Goal: Communication & Community: Answer question/provide support

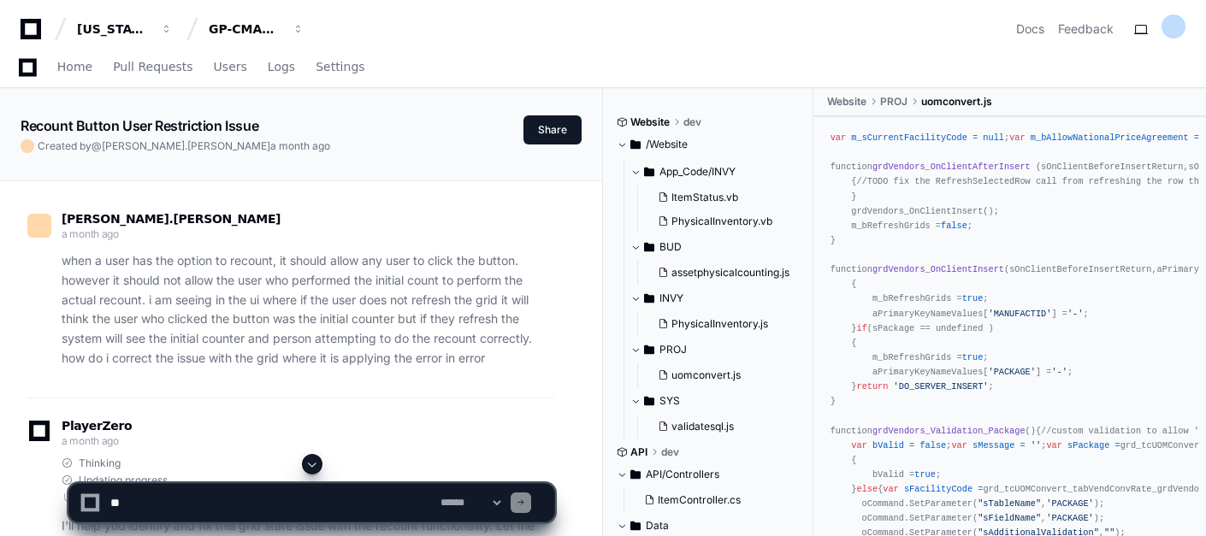
scroll to position [32665, 0]
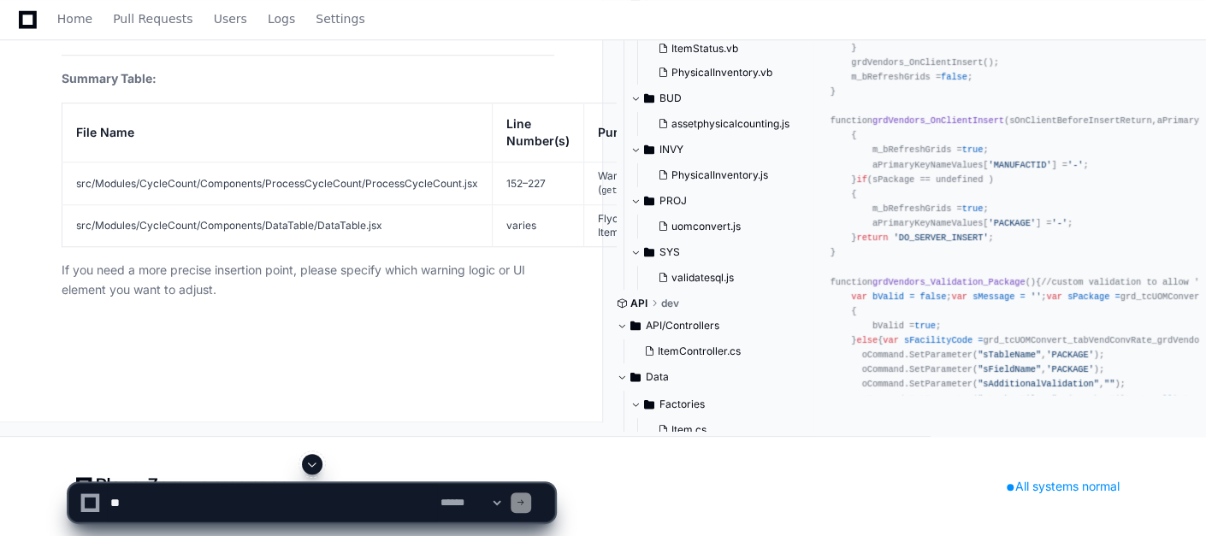
click at [221, 501] on textarea at bounding box center [272, 503] width 330 height 38
type textarea "**********"
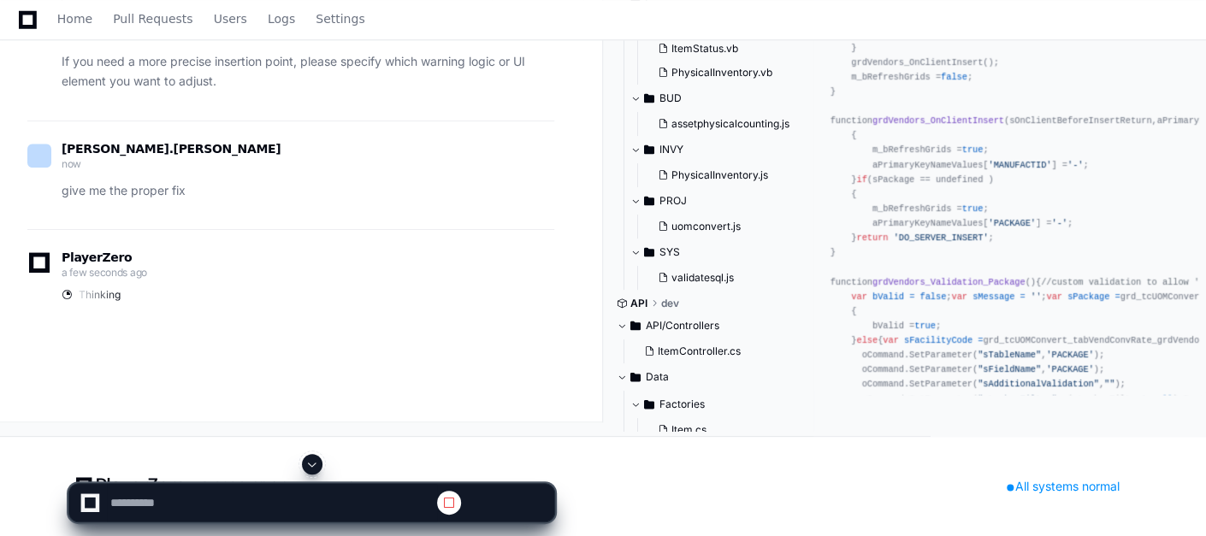
scroll to position [31462, 0]
click at [312, 462] on span at bounding box center [312, 465] width 14 height 14
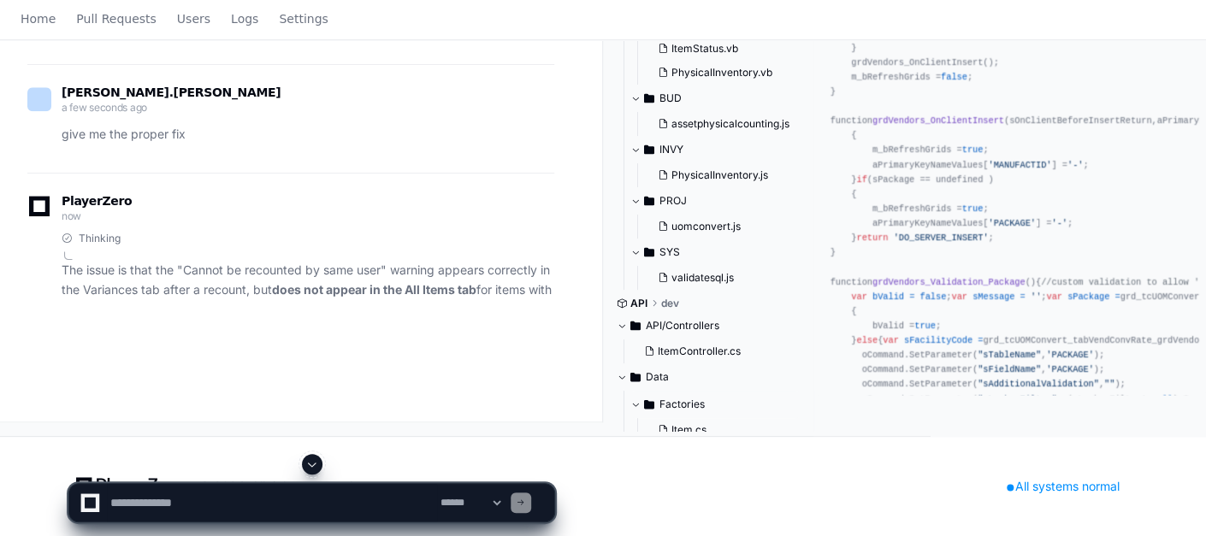
scroll to position [0, 0]
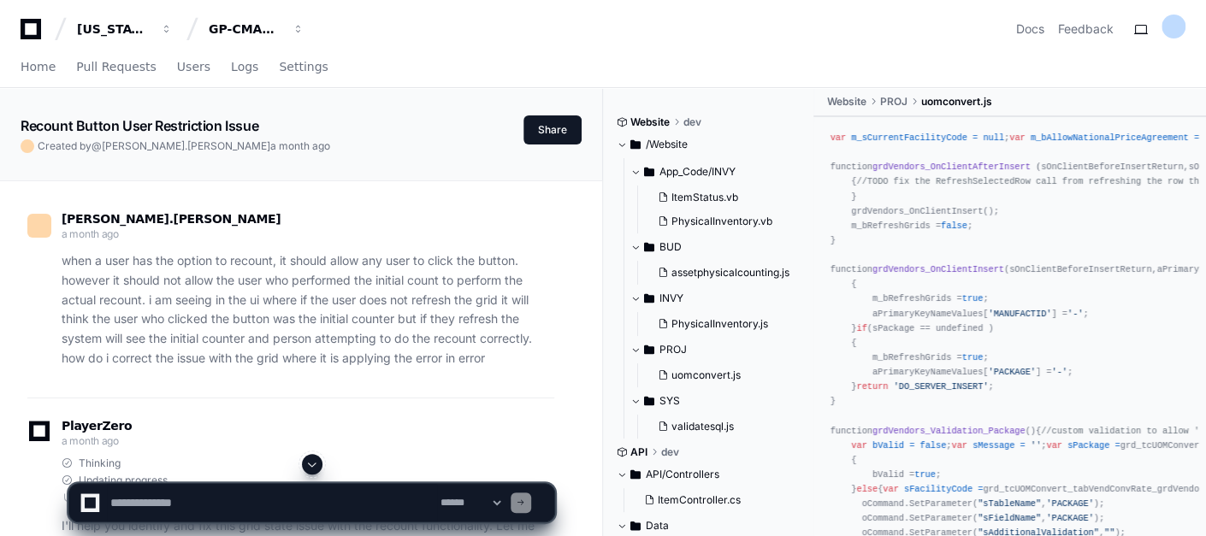
click at [308, 461] on span at bounding box center [312, 465] width 14 height 14
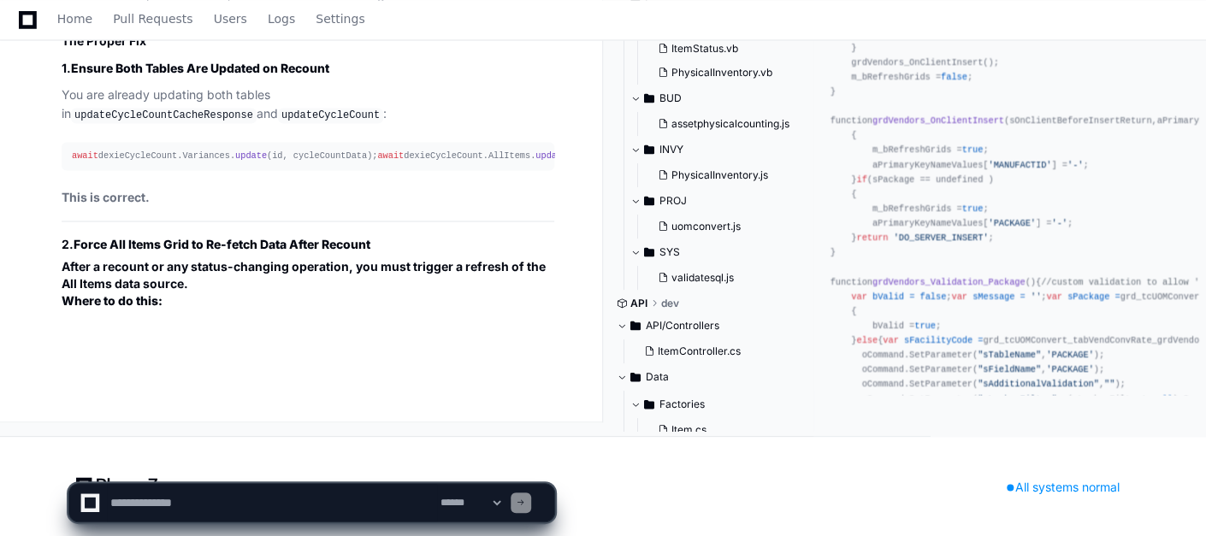
scroll to position [34368, 0]
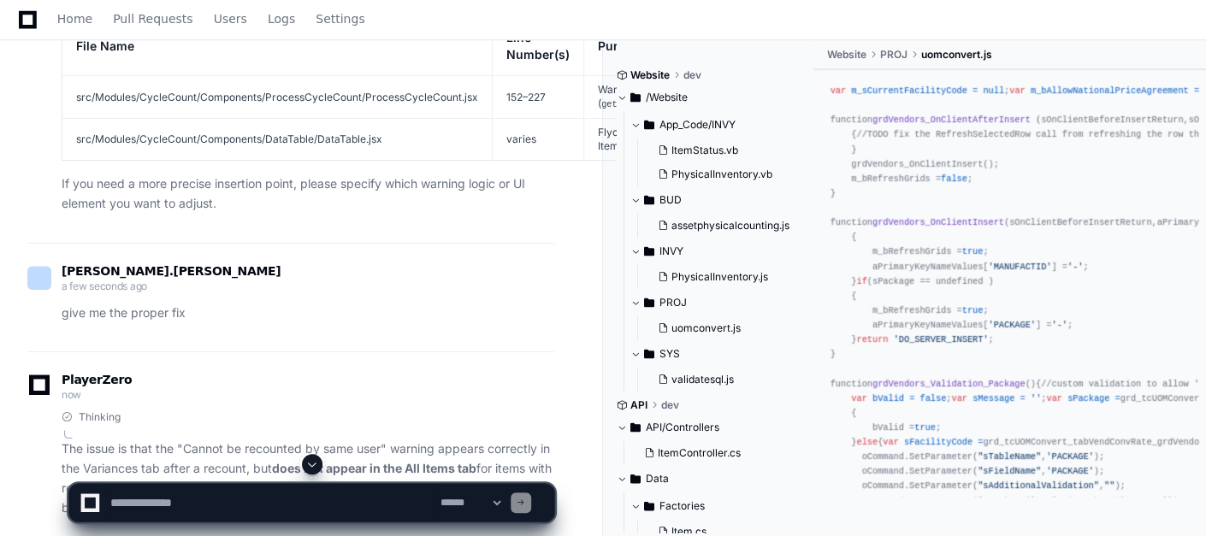
scroll to position [29937, 0]
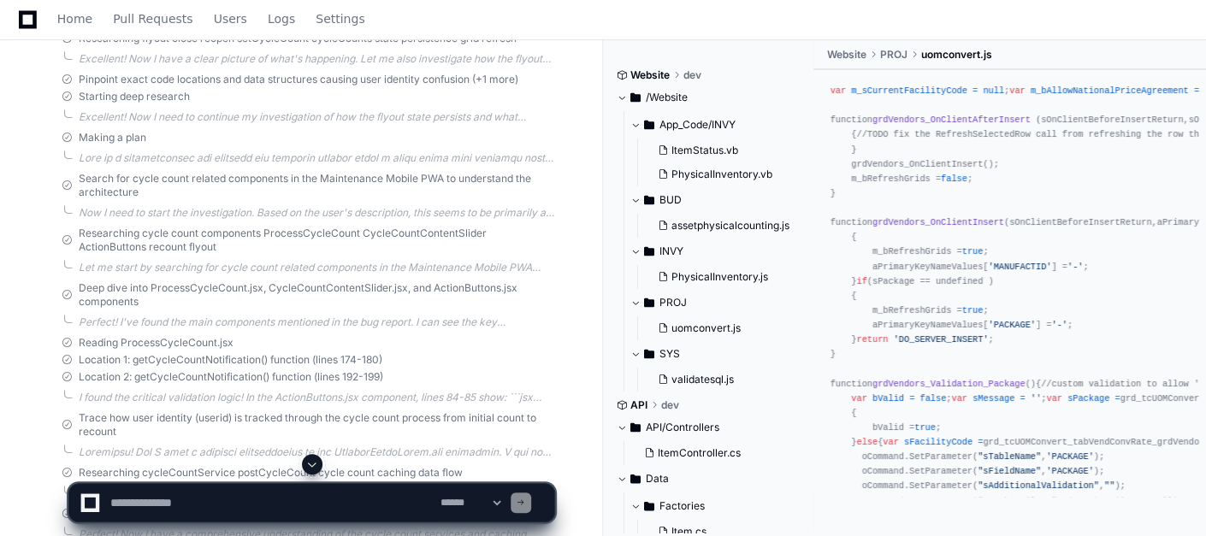
scroll to position [19599, 0]
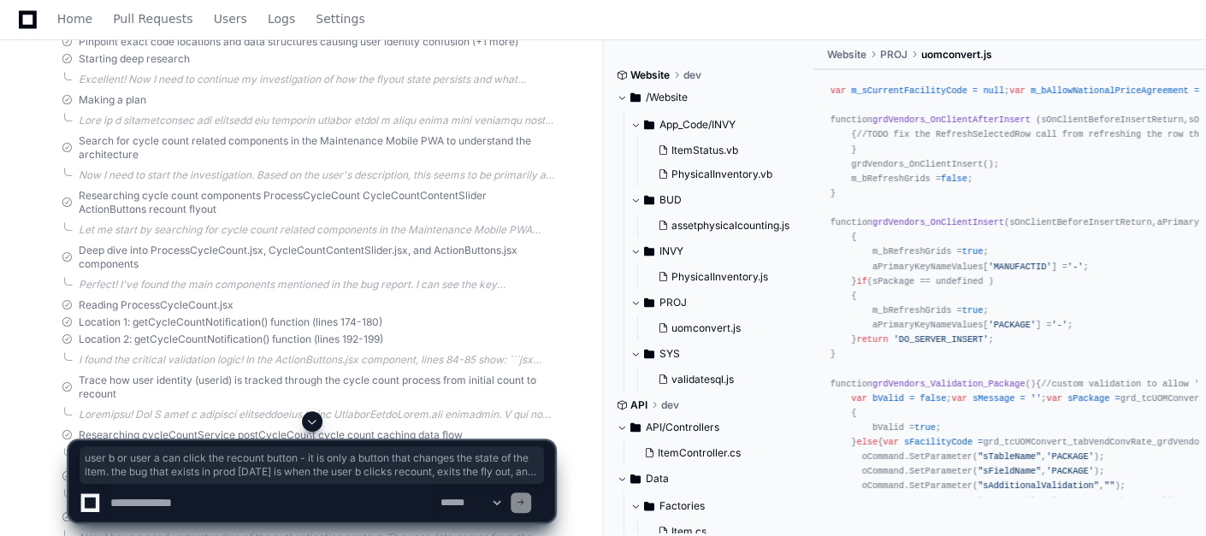
drag, startPoint x: 386, startPoint y: 405, endPoint x: 61, endPoint y: 182, distance: 394.2
copy article "user b or user a can click the recount button - it is only a button that change…"
click at [121, 497] on textarea at bounding box center [272, 503] width 330 height 38
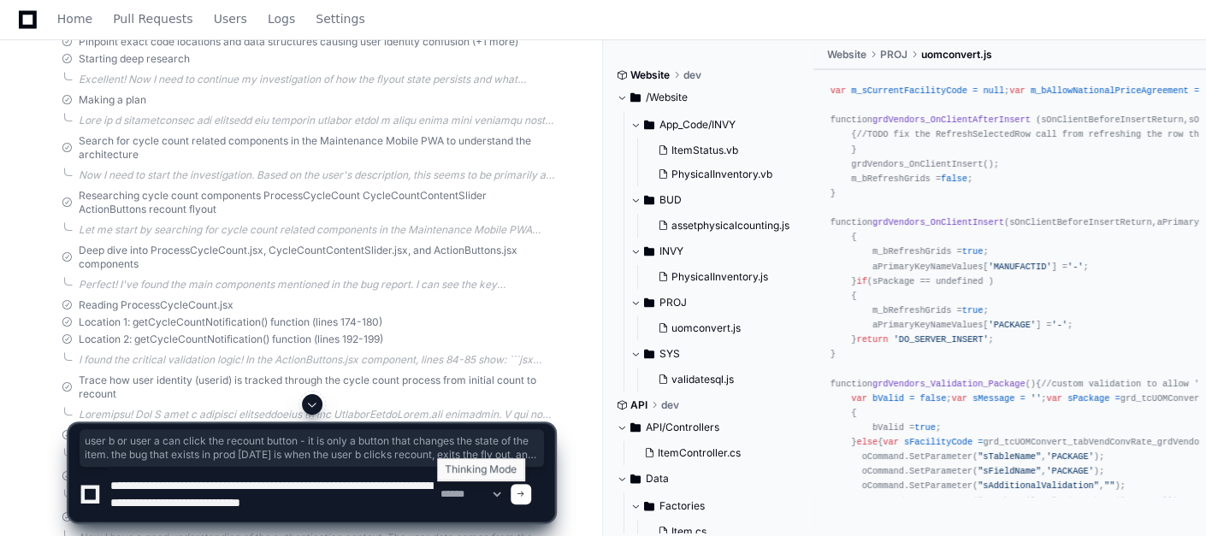
type textarea "**********"
click at [488, 493] on select "**********" at bounding box center [470, 494] width 67 height 12
select select "*********"
click at [437, 488] on select "**********" at bounding box center [470, 494] width 67 height 12
click at [398, 498] on textarea at bounding box center [272, 494] width 330 height 55
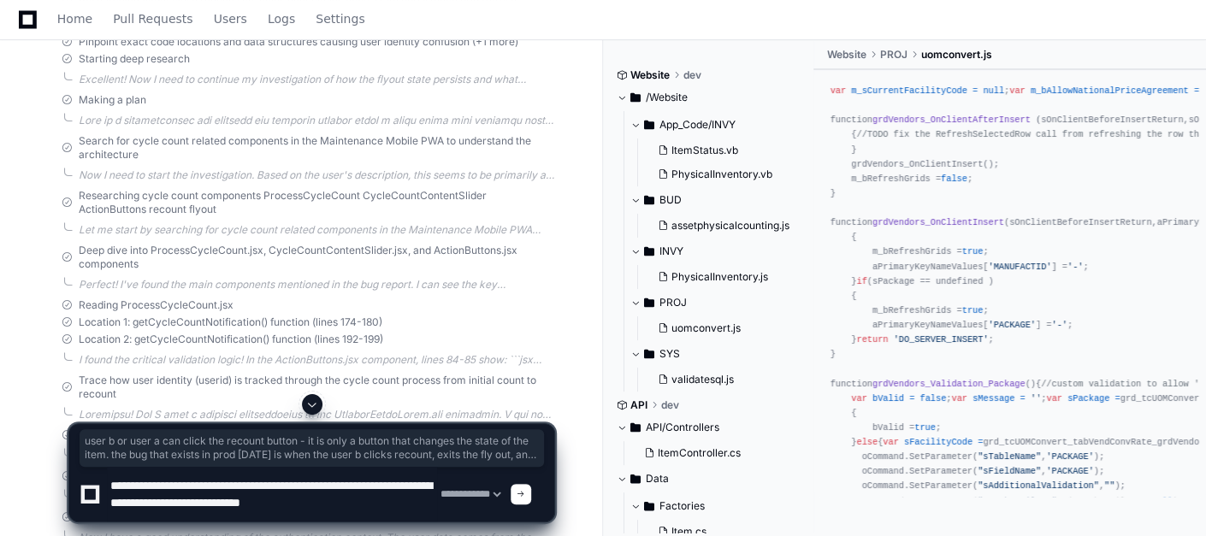
click at [354, 507] on textarea at bounding box center [272, 494] width 330 height 55
type textarea "**********"
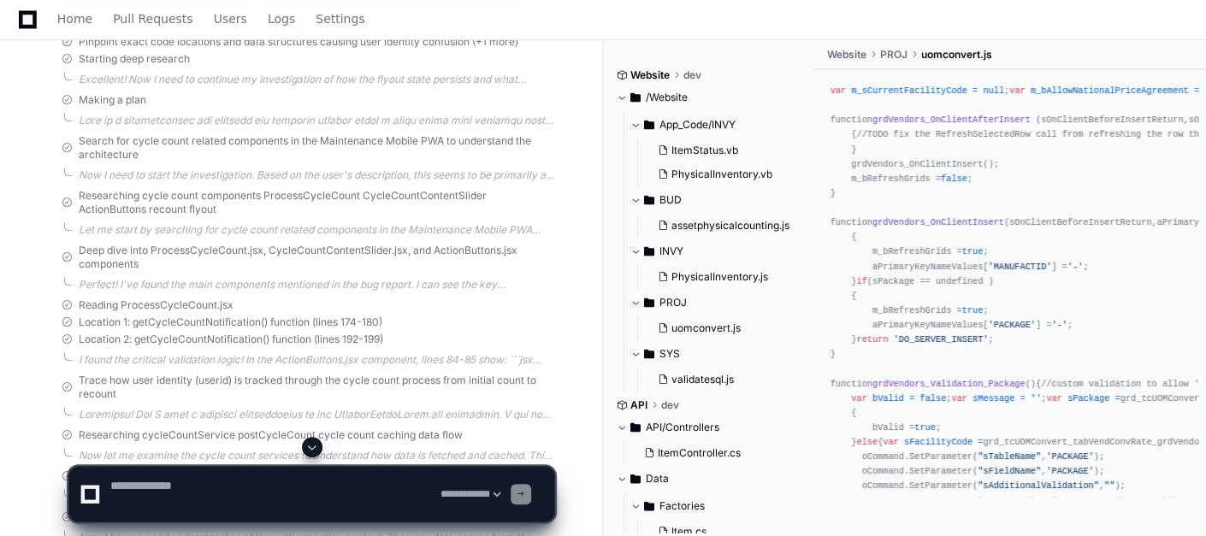
scroll to position [0, 0]
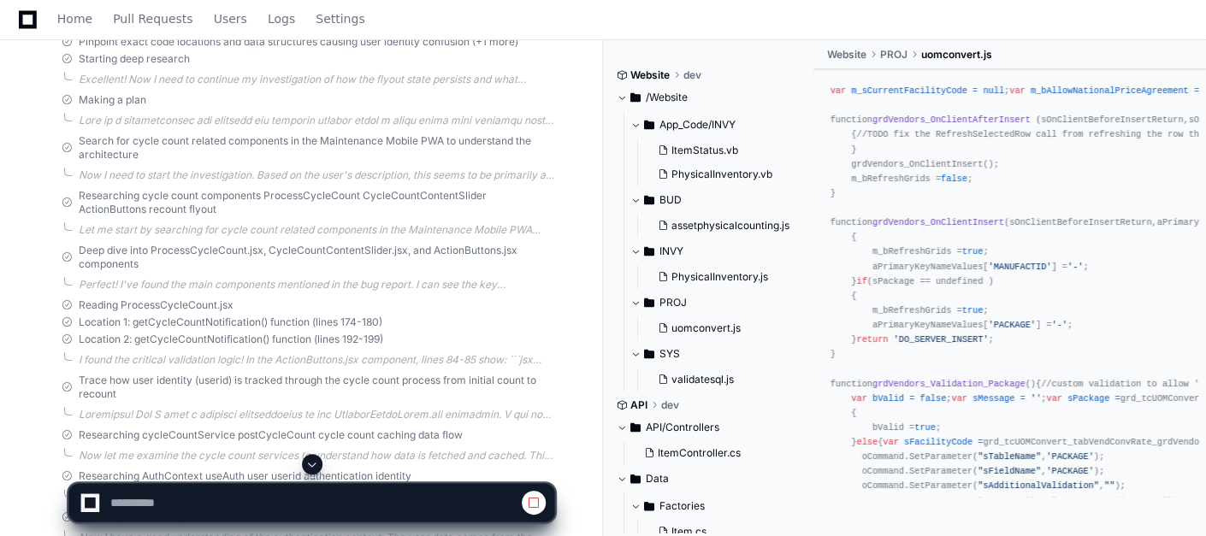
click at [319, 458] on button at bounding box center [312, 464] width 21 height 21
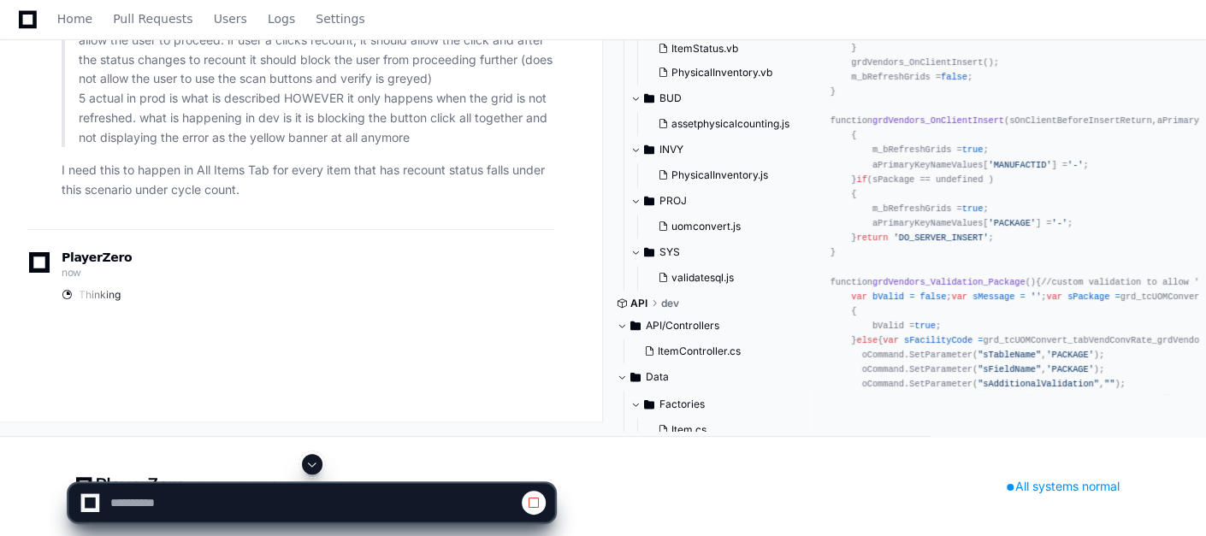
scroll to position [35893, 0]
select select "*********"
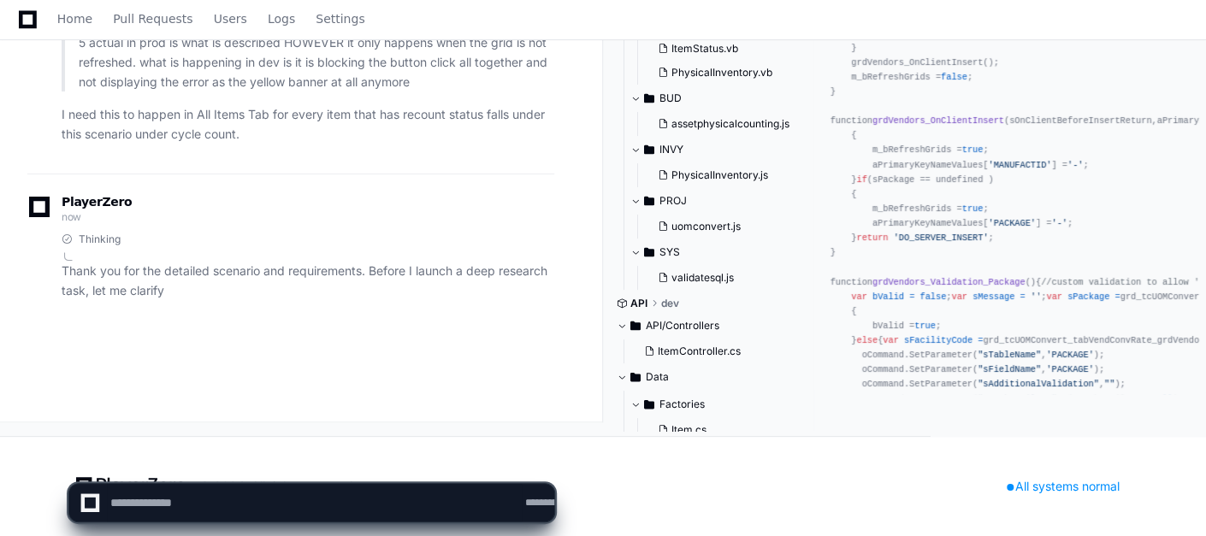
scroll to position [0, 0]
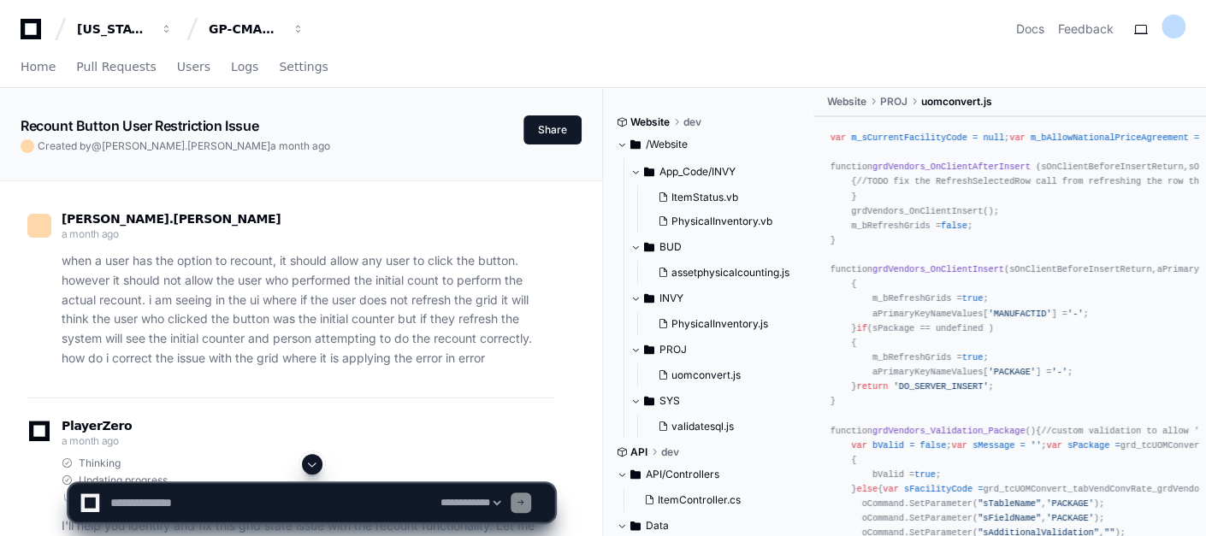
click at [313, 465] on span at bounding box center [312, 465] width 14 height 14
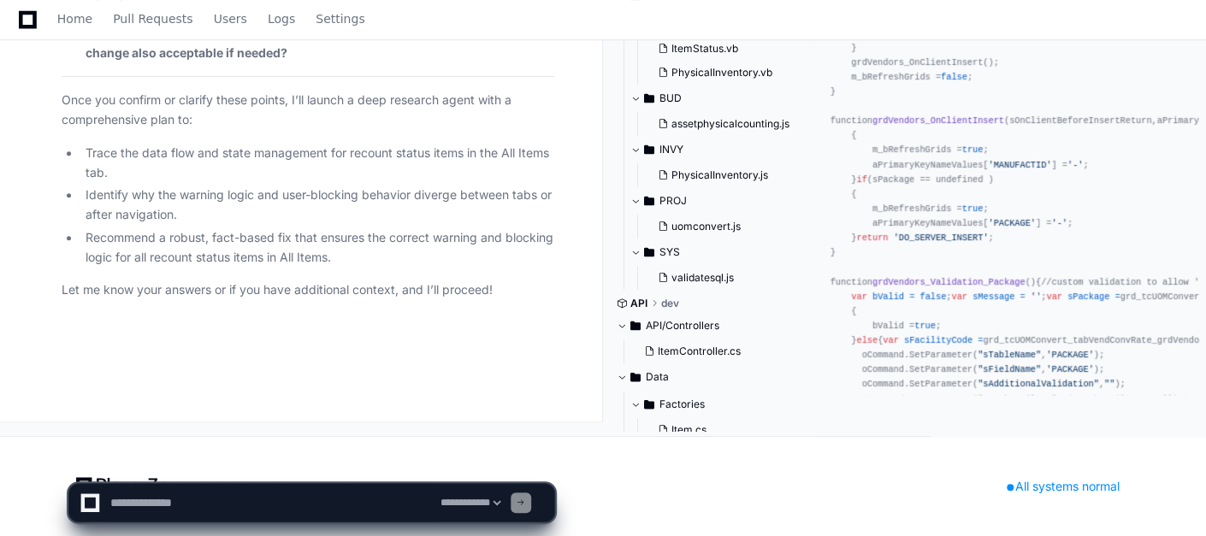
scroll to position [36706, 0]
click at [151, 504] on textarea at bounding box center [272, 503] width 330 height 38
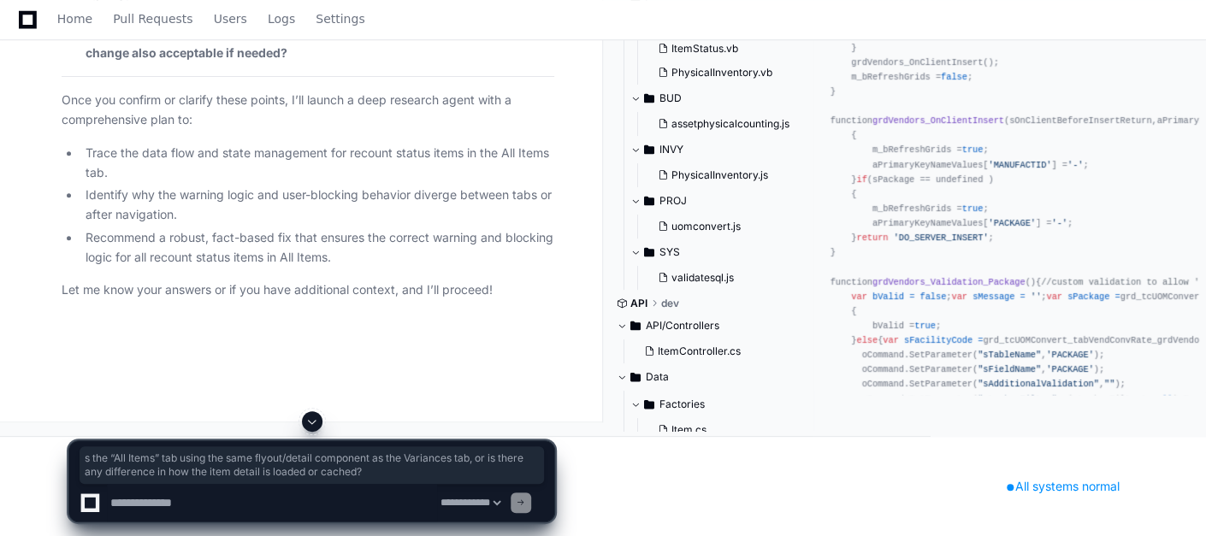
drag, startPoint x: 508, startPoint y: 412, endPoint x: 87, endPoint y: 390, distance: 421.3
drag, startPoint x: 87, startPoint y: 390, endPoint x: 192, endPoint y: 503, distance: 153.7
click at [192, 503] on textarea at bounding box center [272, 503] width 330 height 38
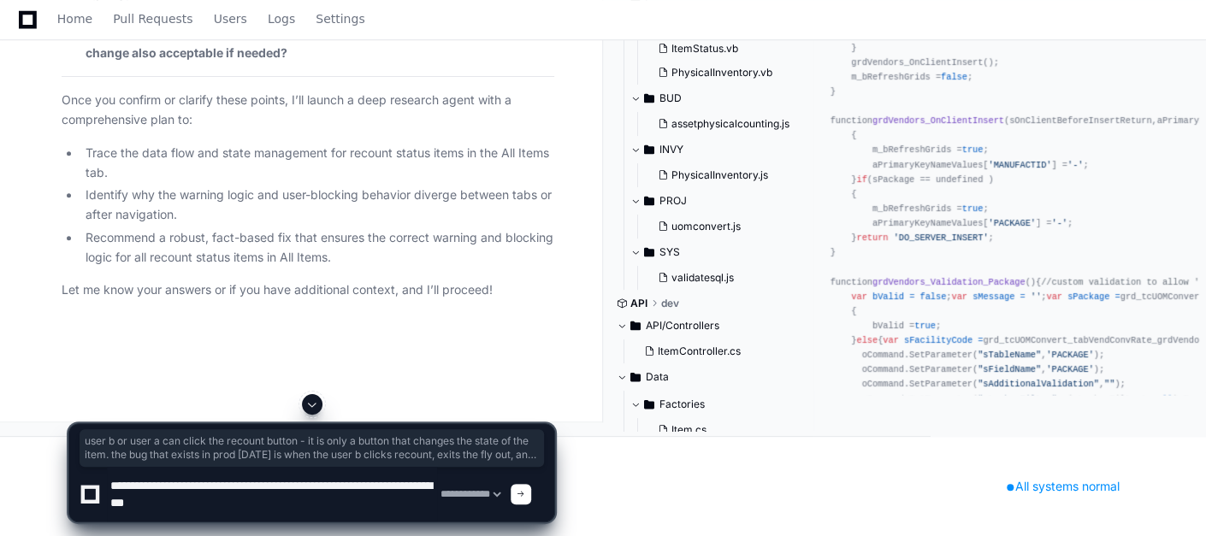
scroll to position [35680, 0]
drag, startPoint x: 77, startPoint y: 201, endPoint x: 415, endPoint y: 350, distance: 369.1
copy blockquote "user b or user a can click the recount button - it is only a button that change…"
click at [250, 505] on textarea at bounding box center [272, 494] width 330 height 55
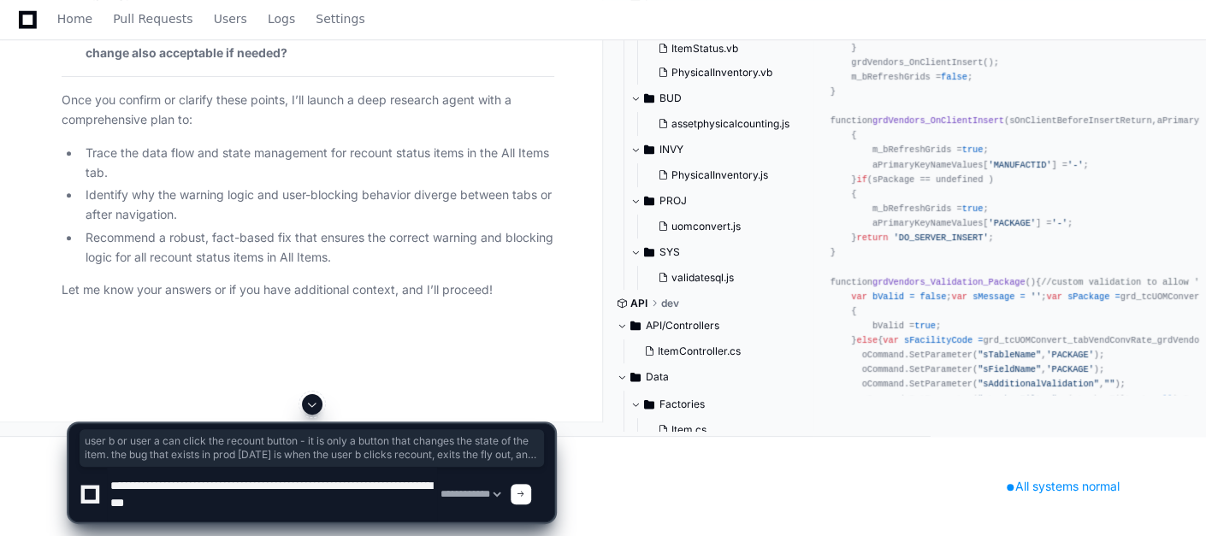
paste textarea "**********"
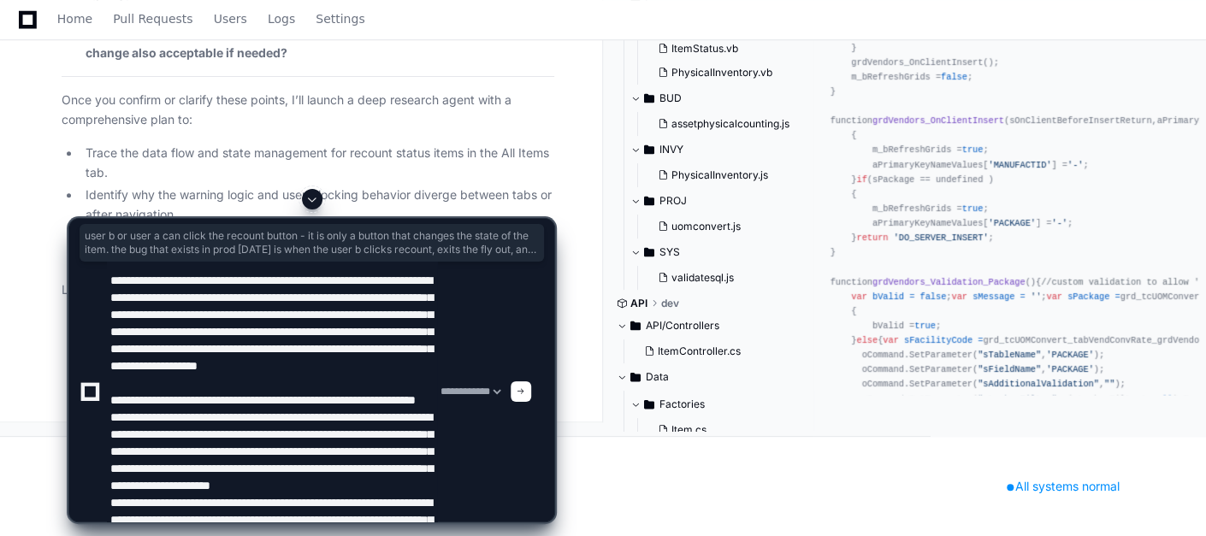
scroll to position [126, 0]
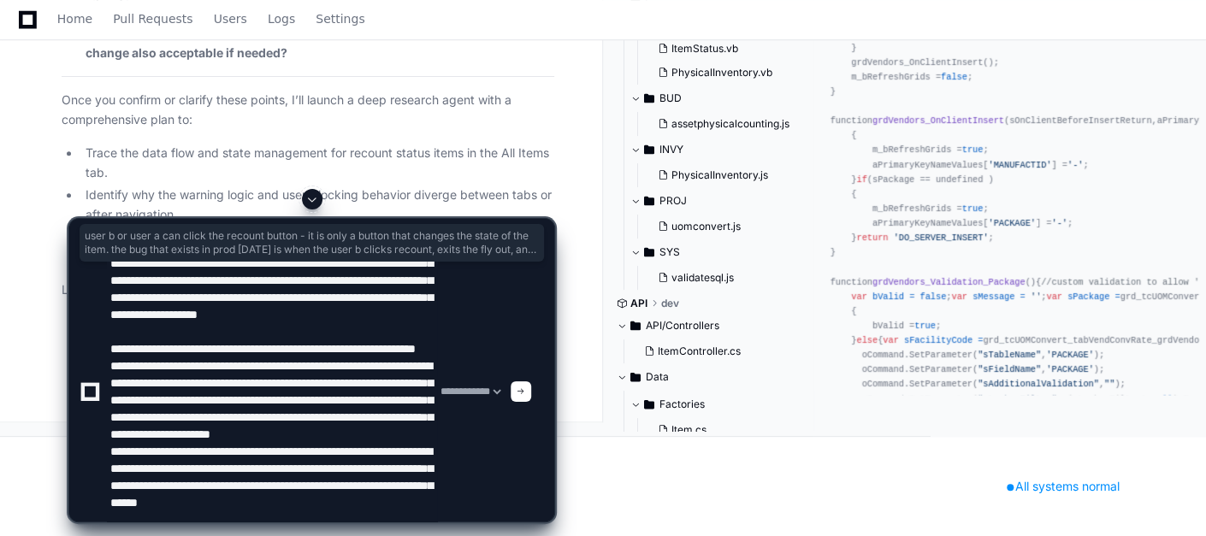
type textarea "**********"
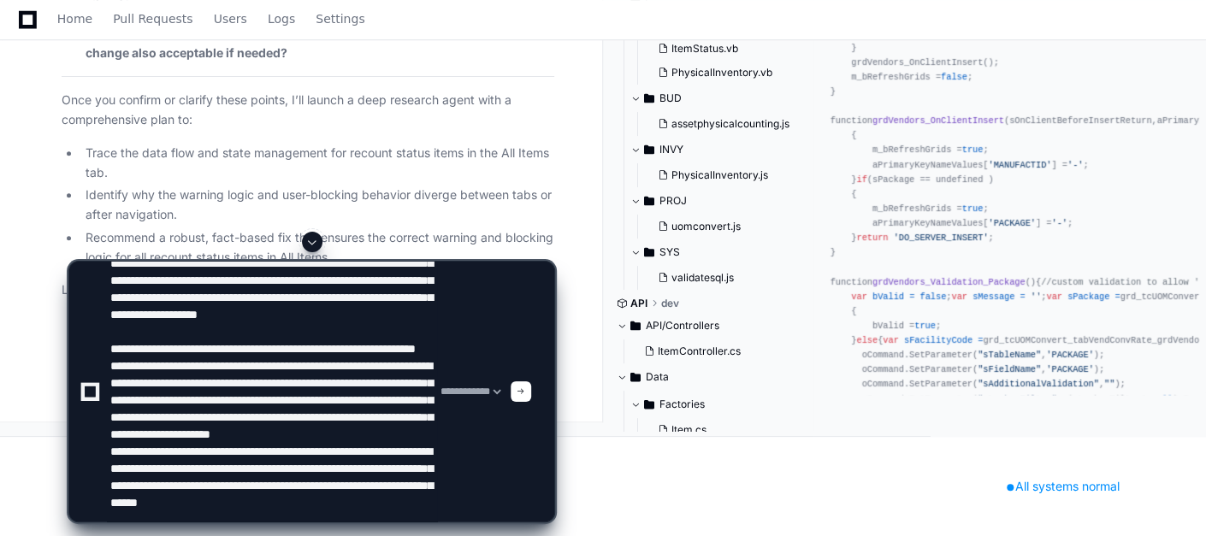
drag, startPoint x: 85, startPoint y: 48, endPoint x: 169, endPoint y: 54, distance: 84.9
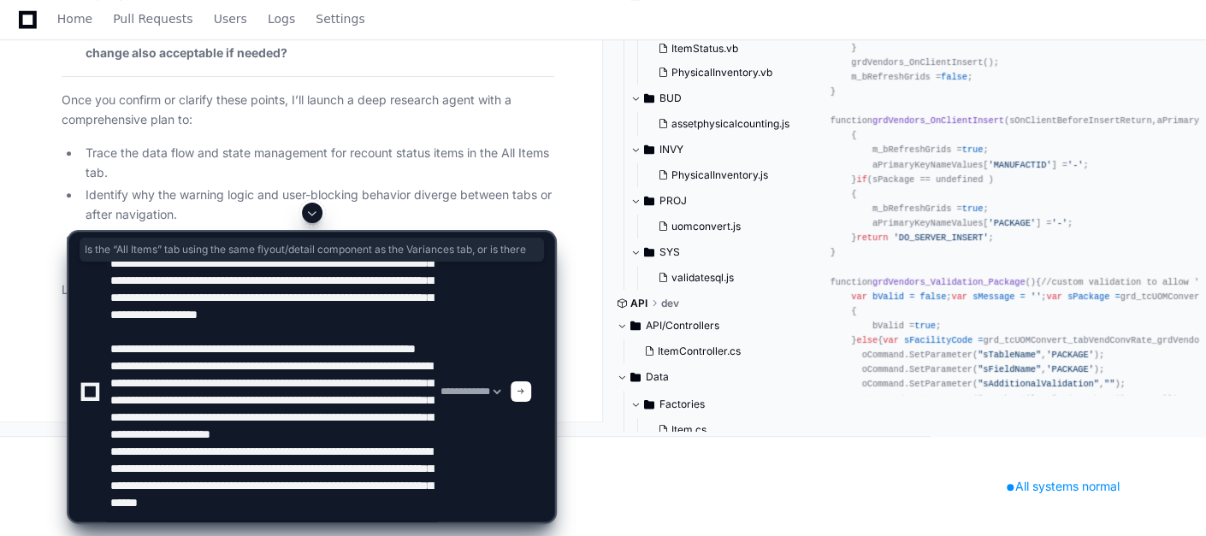
click at [531, 398] on div at bounding box center [521, 391] width 21 height 21
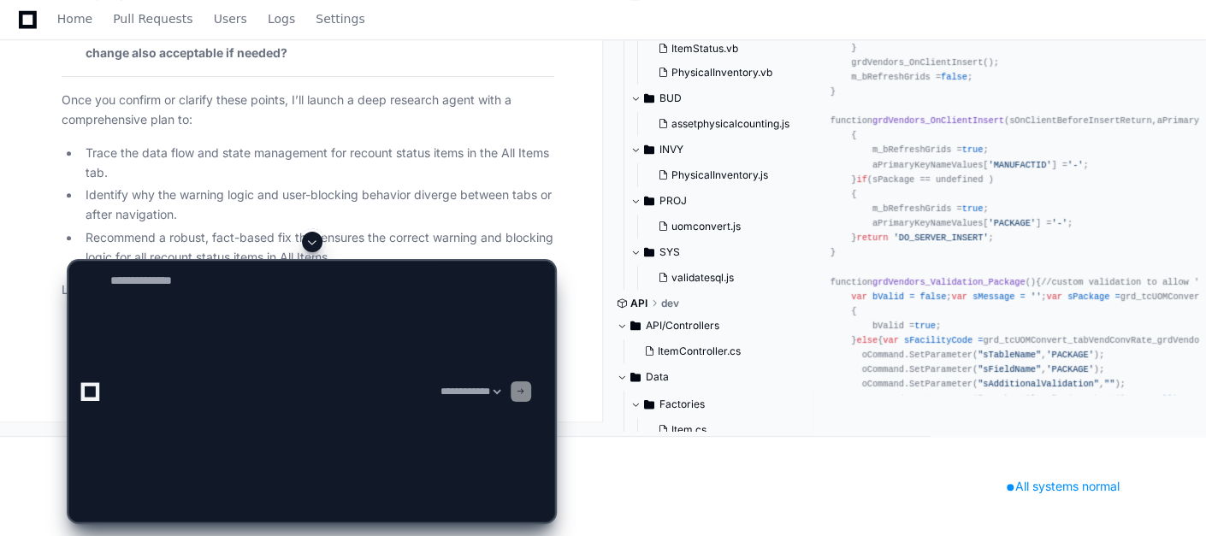
scroll to position [0, 0]
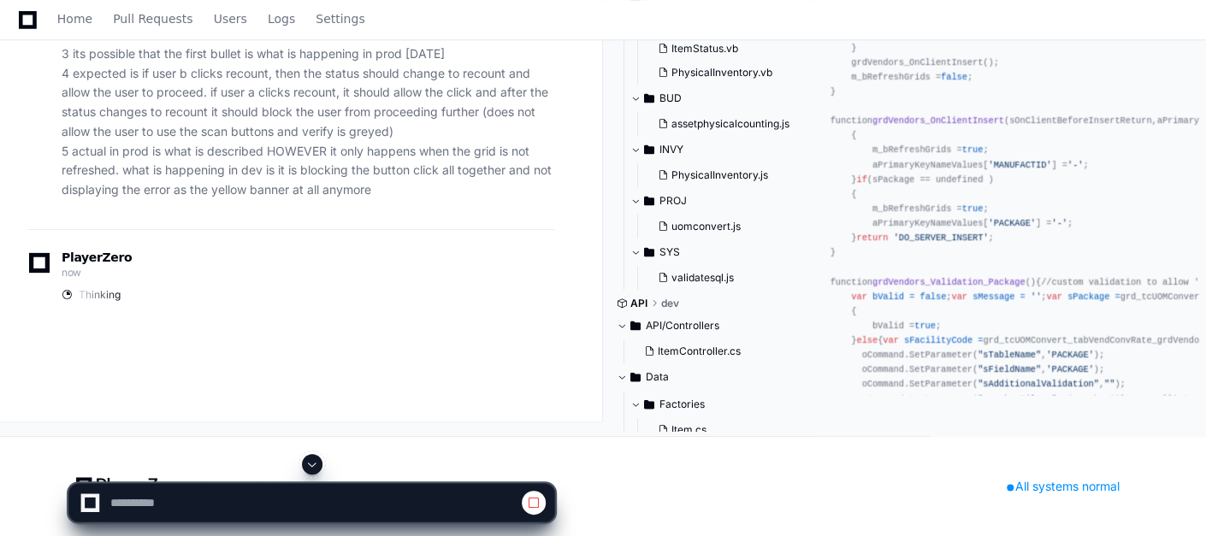
click at [315, 469] on span at bounding box center [312, 465] width 14 height 14
select select "*********"
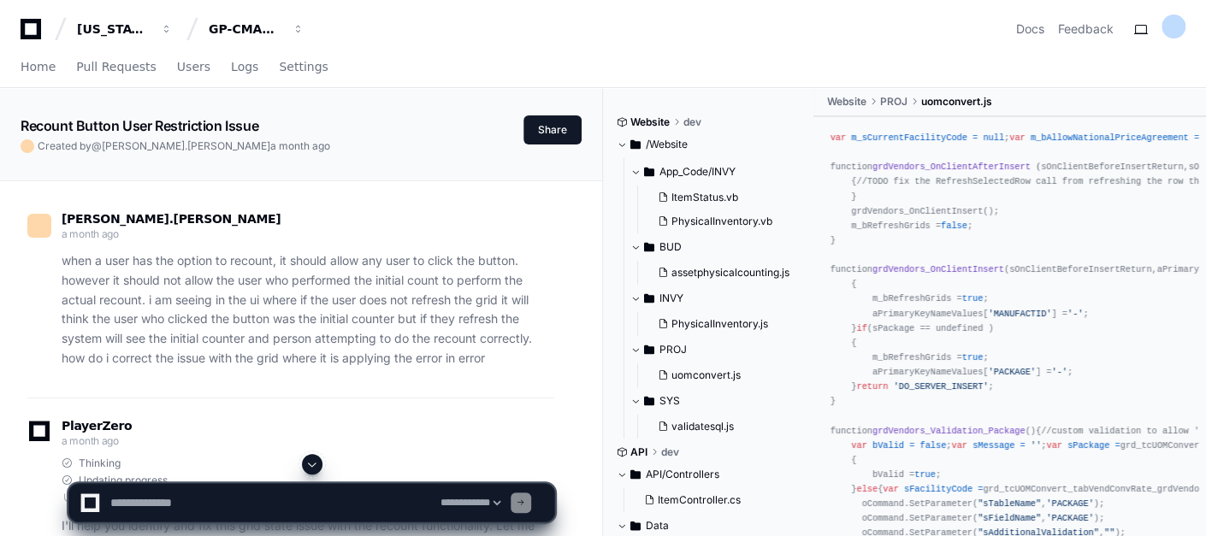
click at [315, 469] on span at bounding box center [312, 465] width 14 height 14
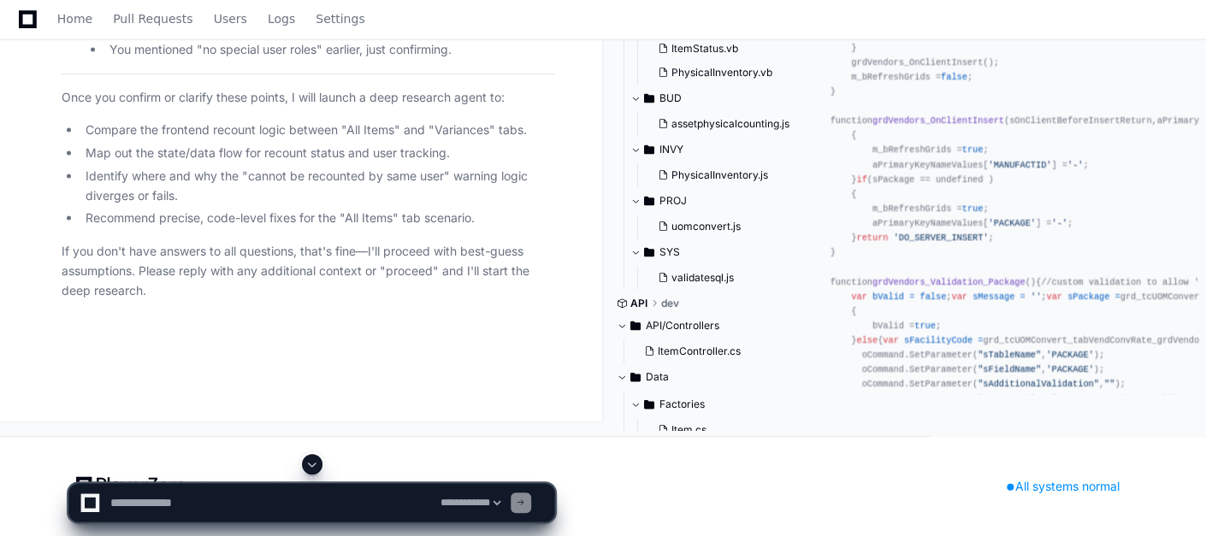
scroll to position [37513, 0]
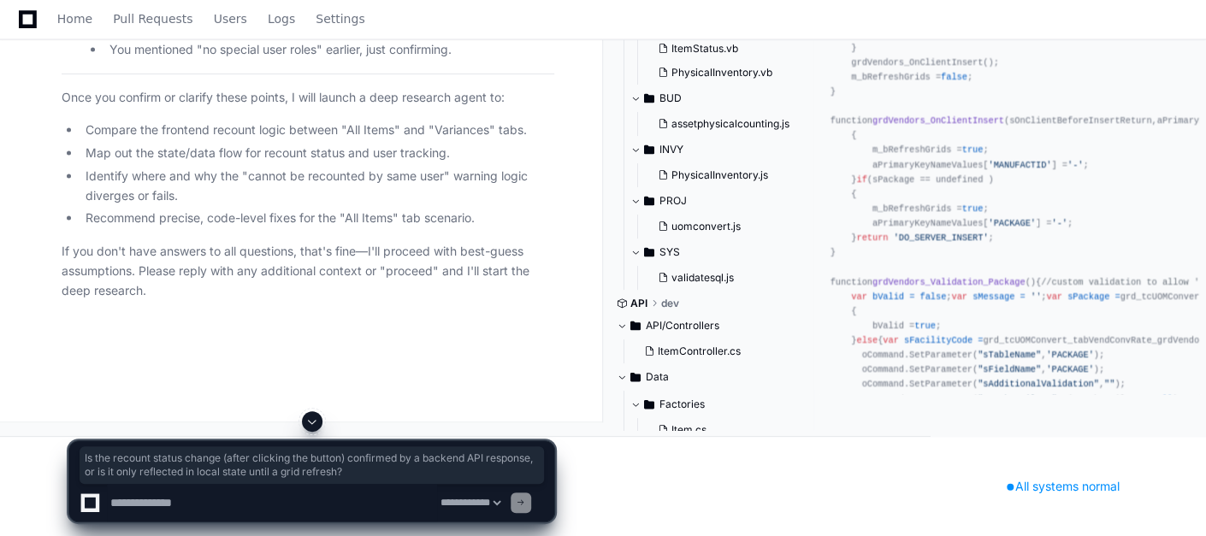
drag, startPoint x: 85, startPoint y: 288, endPoint x: 483, endPoint y: 304, distance: 398.8
click at [215, 498] on textarea at bounding box center [272, 503] width 330 height 38
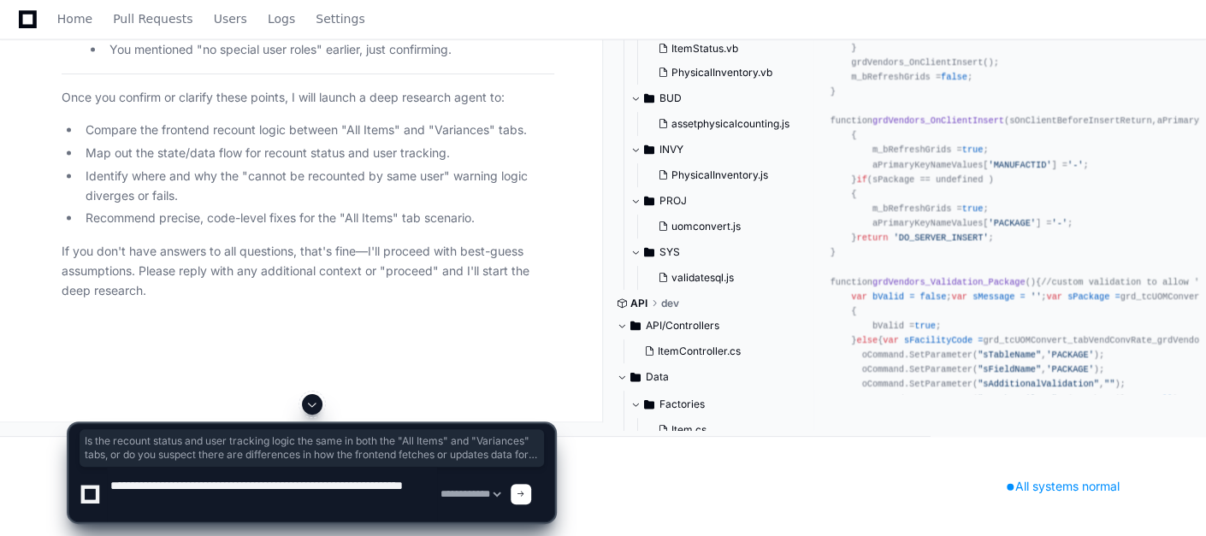
drag, startPoint x: 86, startPoint y: 76, endPoint x: 315, endPoint y: 120, distance: 233.3
copy strong "Is the recount status and user tracking logic the same in both the "All Items" …"
click at [111, 487] on textarea at bounding box center [272, 494] width 330 height 55
drag, startPoint x: 86, startPoint y: 192, endPoint x: 440, endPoint y: 204, distance: 354.2
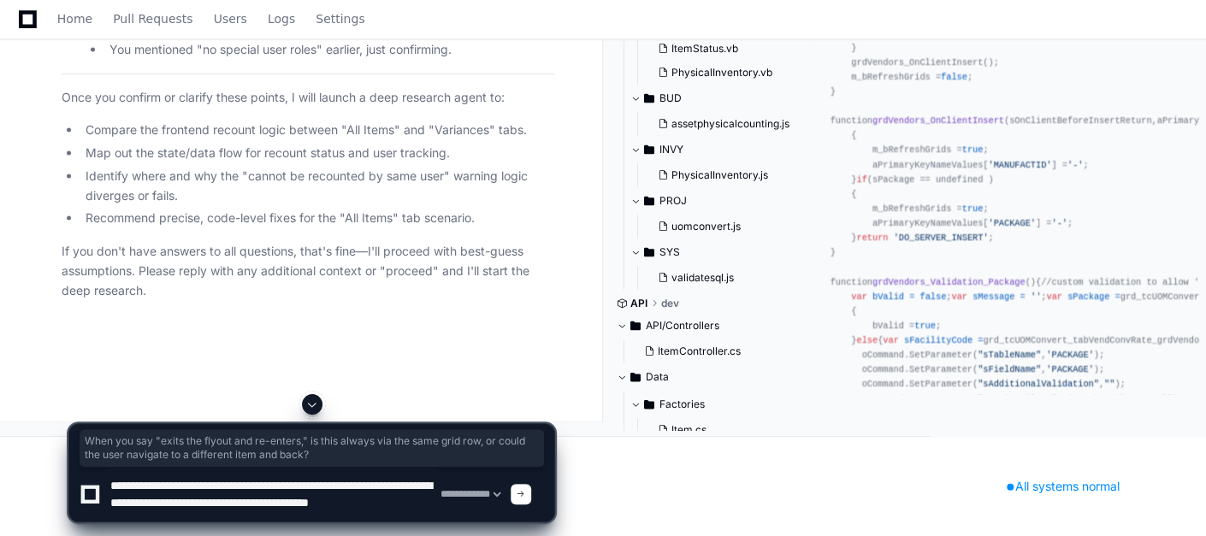
click at [425, 485] on textarea at bounding box center [272, 494] width 330 height 55
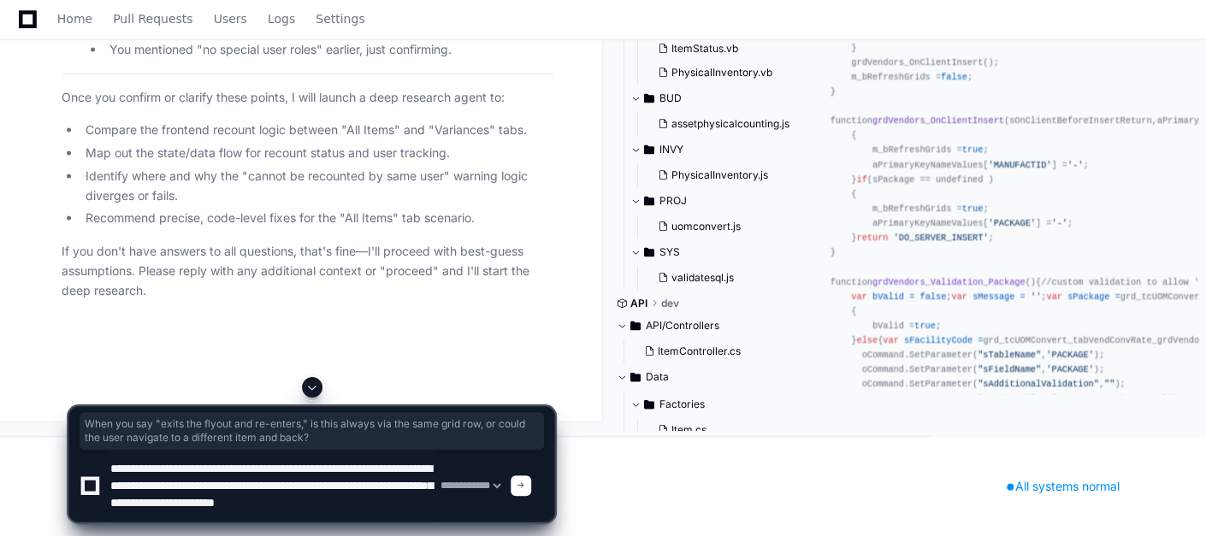
type textarea "**********"
click at [525, 487] on span at bounding box center [521, 485] width 9 height 9
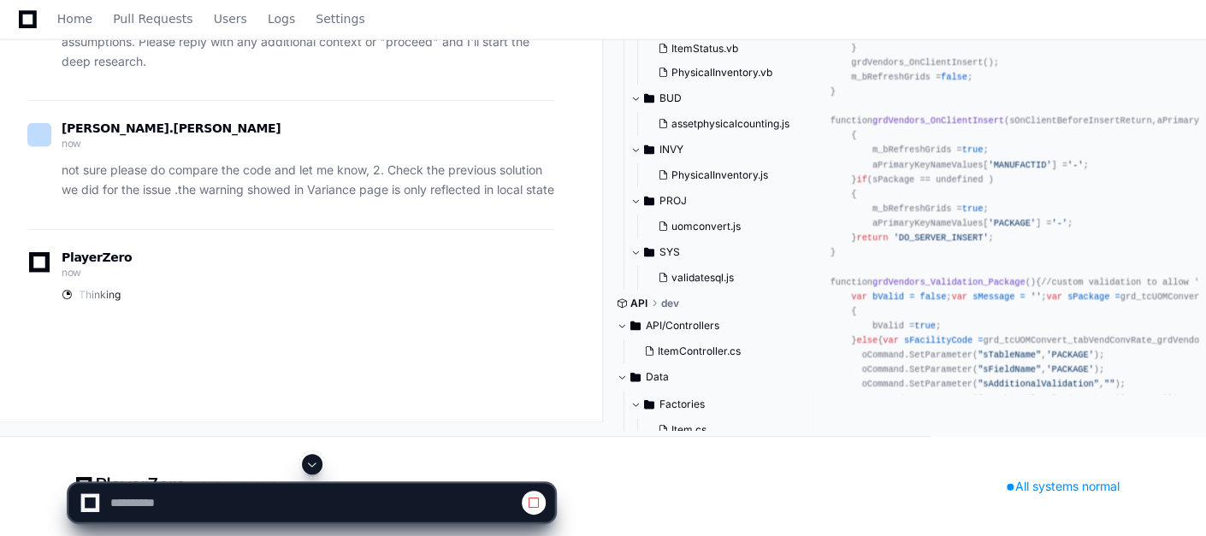
scroll to position [37816, 0]
select select "*********"
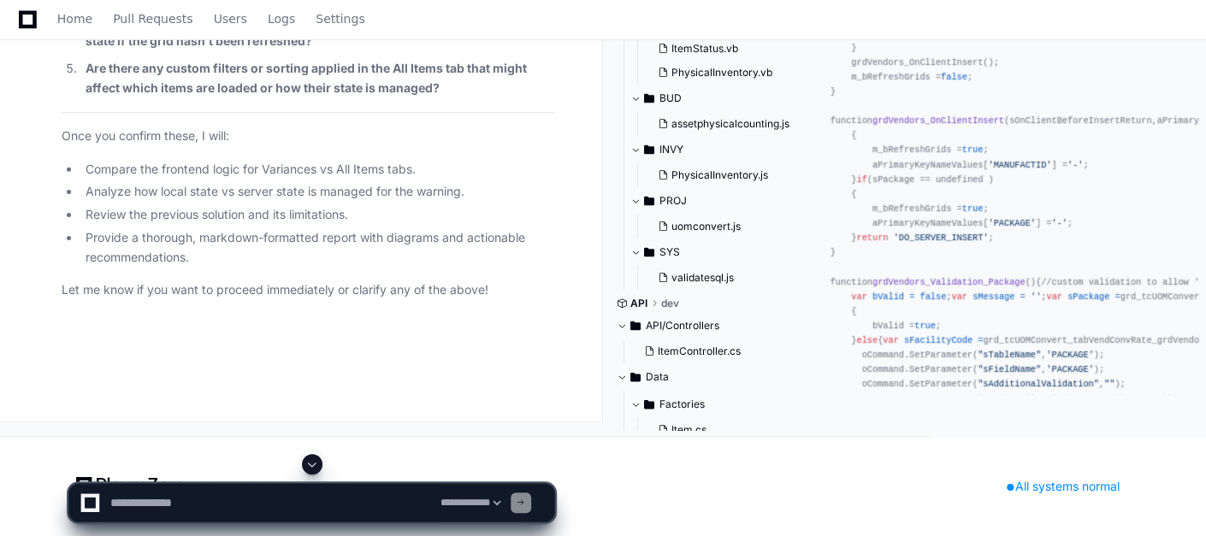
scroll to position [38424, 0]
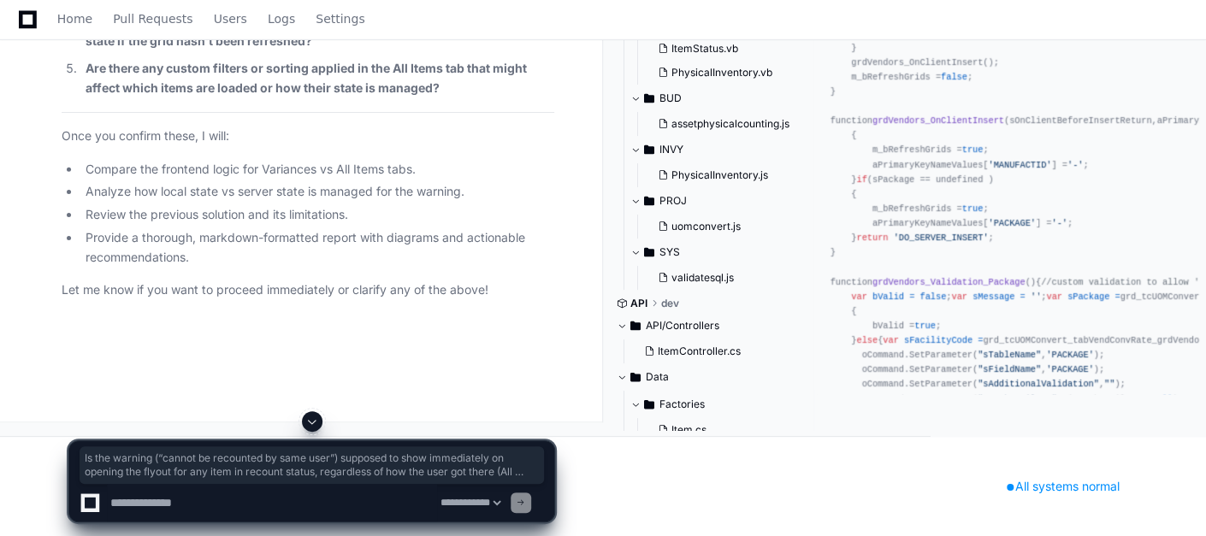
drag, startPoint x: 432, startPoint y: 291, endPoint x: 81, endPoint y: 218, distance: 358.1
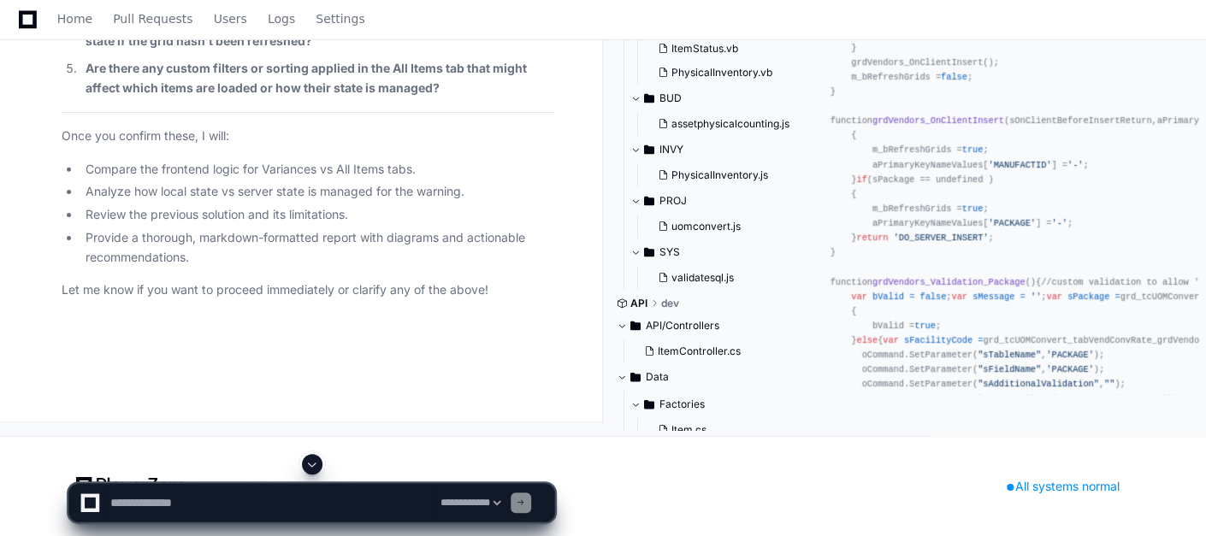
click at [151, 498] on textarea at bounding box center [272, 503] width 330 height 38
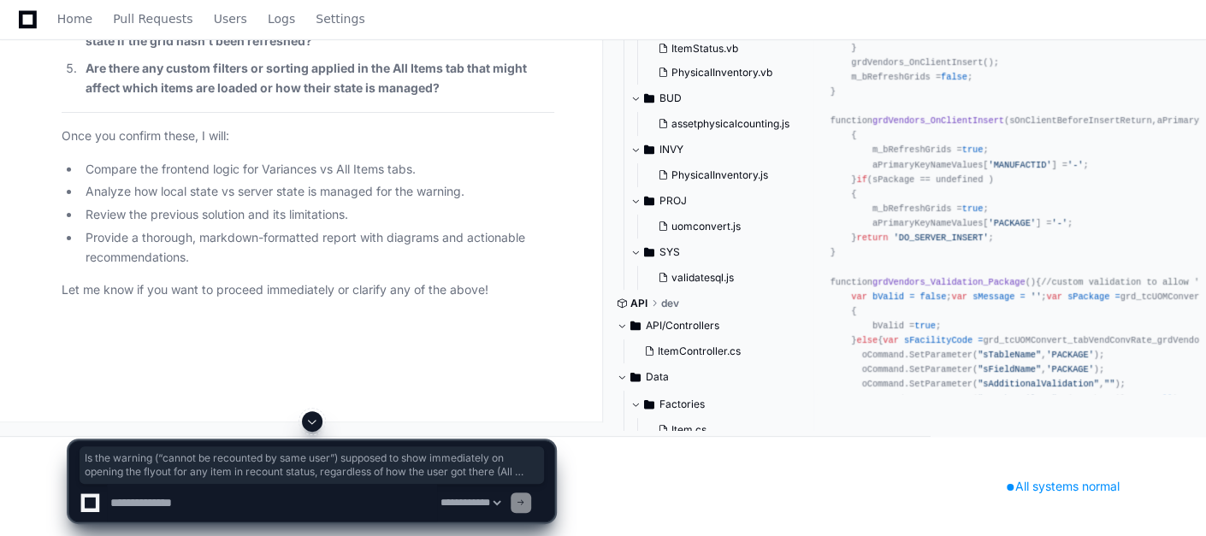
drag, startPoint x: 415, startPoint y: 292, endPoint x: 83, endPoint y: 221, distance: 339.5
click at [115, 492] on textarea at bounding box center [272, 503] width 330 height 38
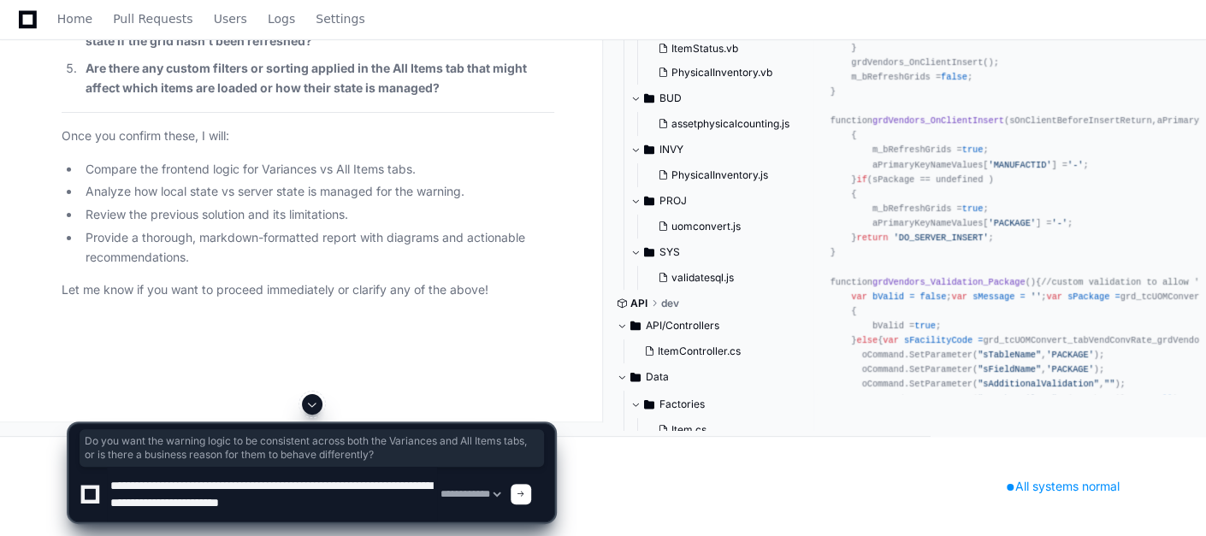
drag, startPoint x: 526, startPoint y: 392, endPoint x: 74, endPoint y: 370, distance: 452.9
click at [389, 509] on textarea at bounding box center [272, 494] width 330 height 55
drag, startPoint x: 517, startPoint y: 391, endPoint x: 86, endPoint y: 361, distance: 432.9
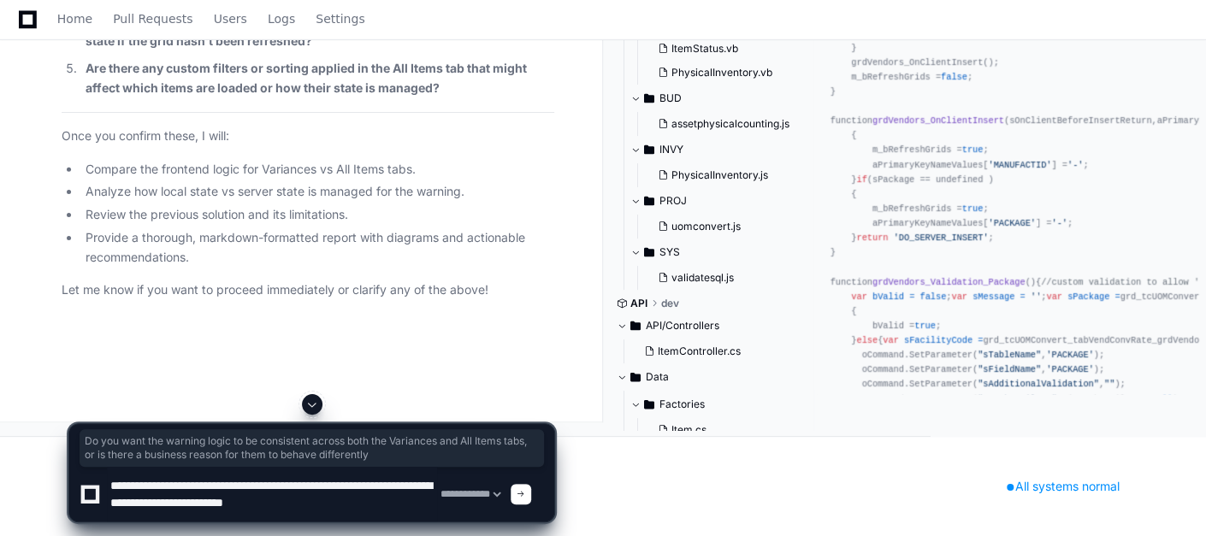
copy strong "Do you want the warning logic to be consistent across both the Variances and Al…"
click at [406, 499] on textarea at bounding box center [272, 494] width 330 height 55
paste textarea "**********"
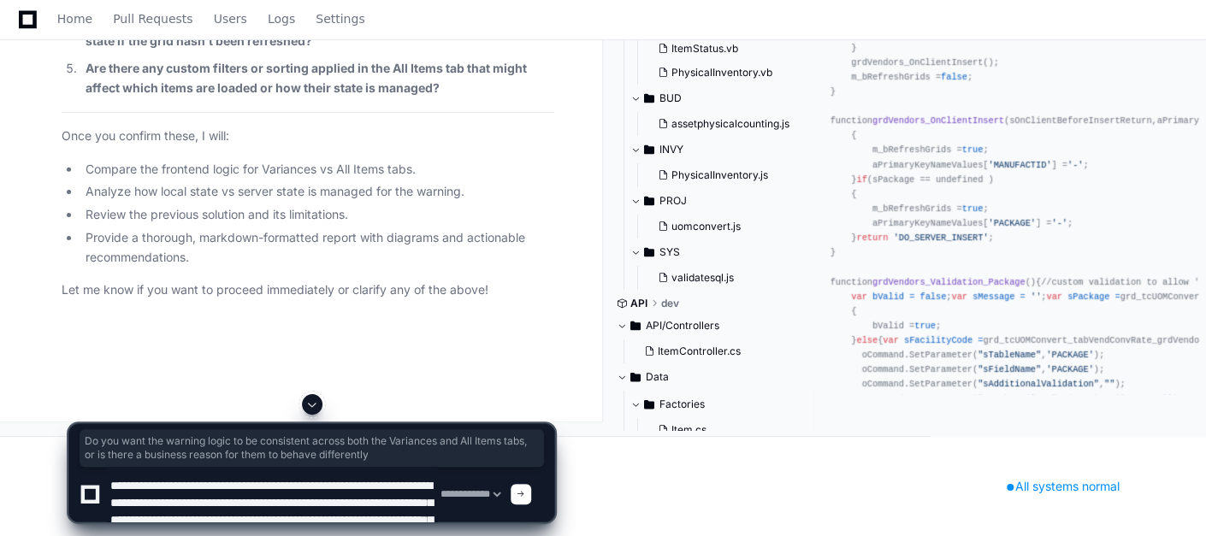
scroll to position [23, 0]
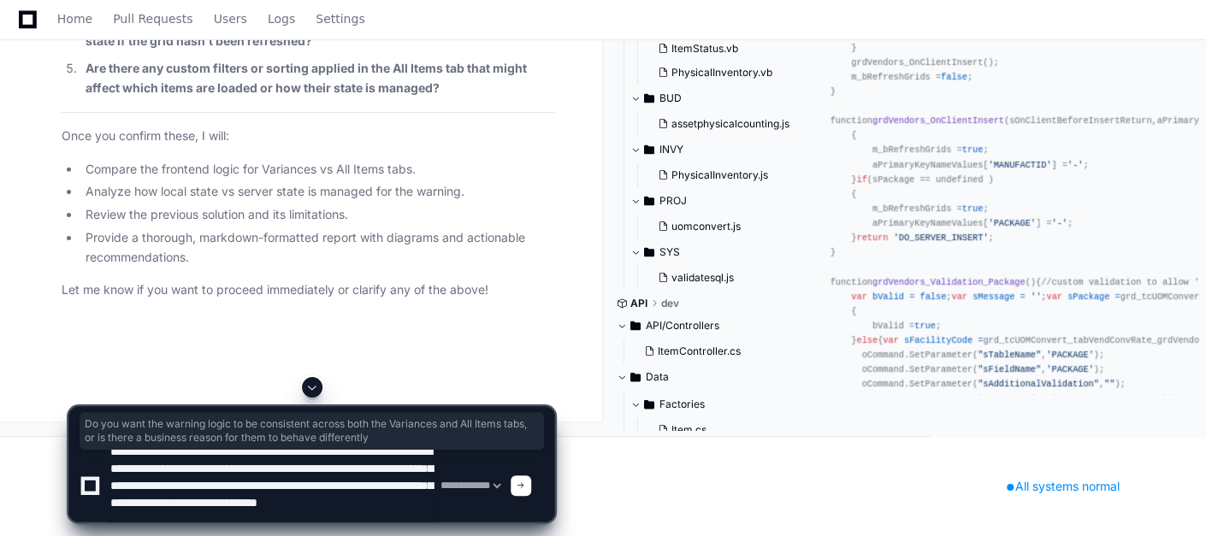
type textarea "**********"
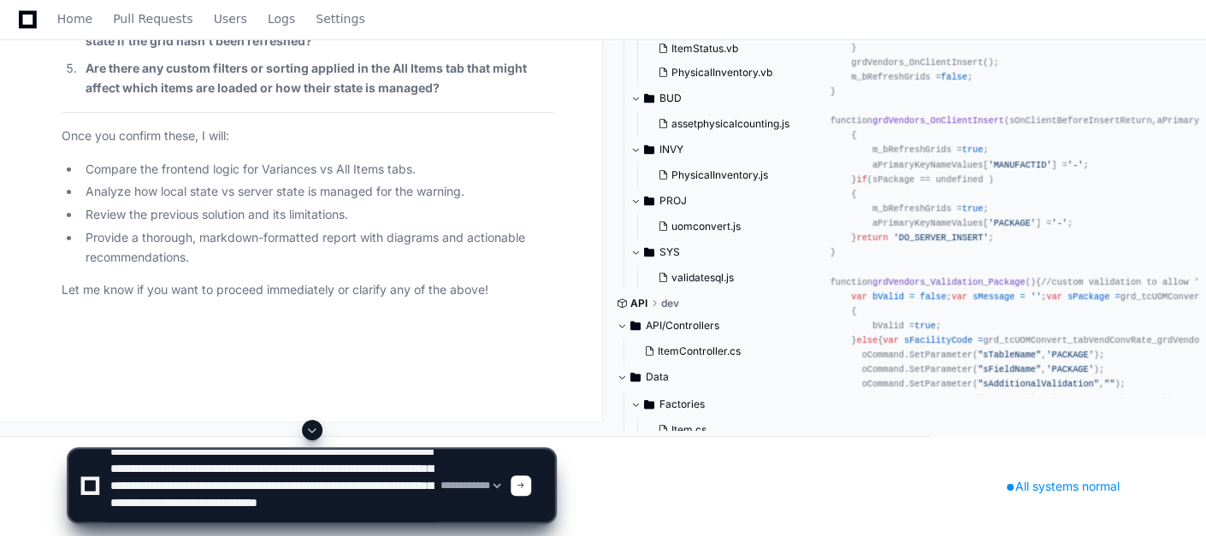
click at [525, 486] on span at bounding box center [521, 485] width 9 height 9
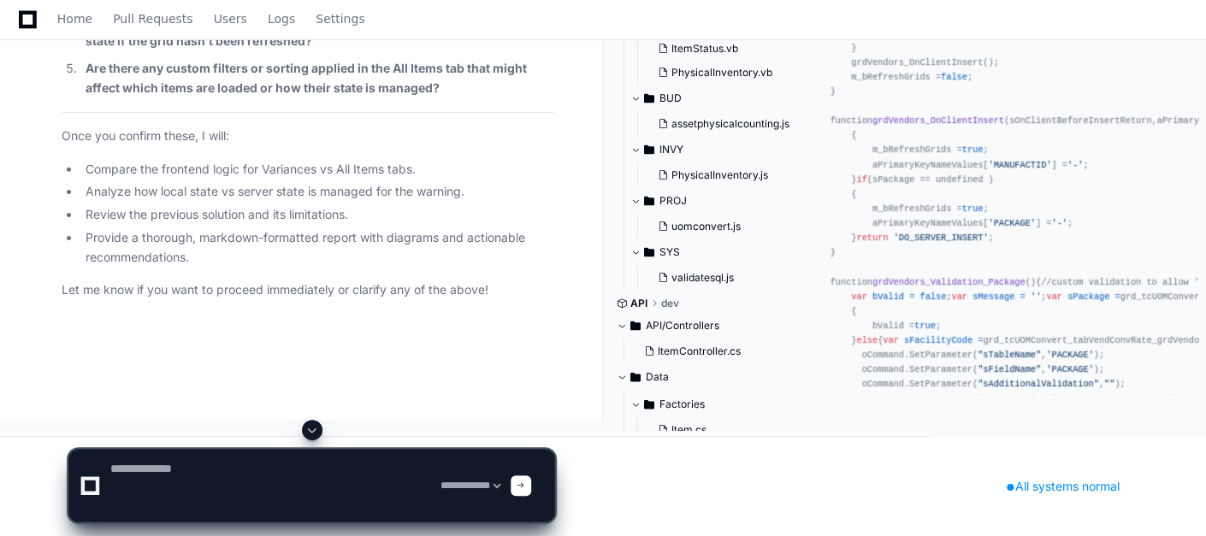
scroll to position [0, 0]
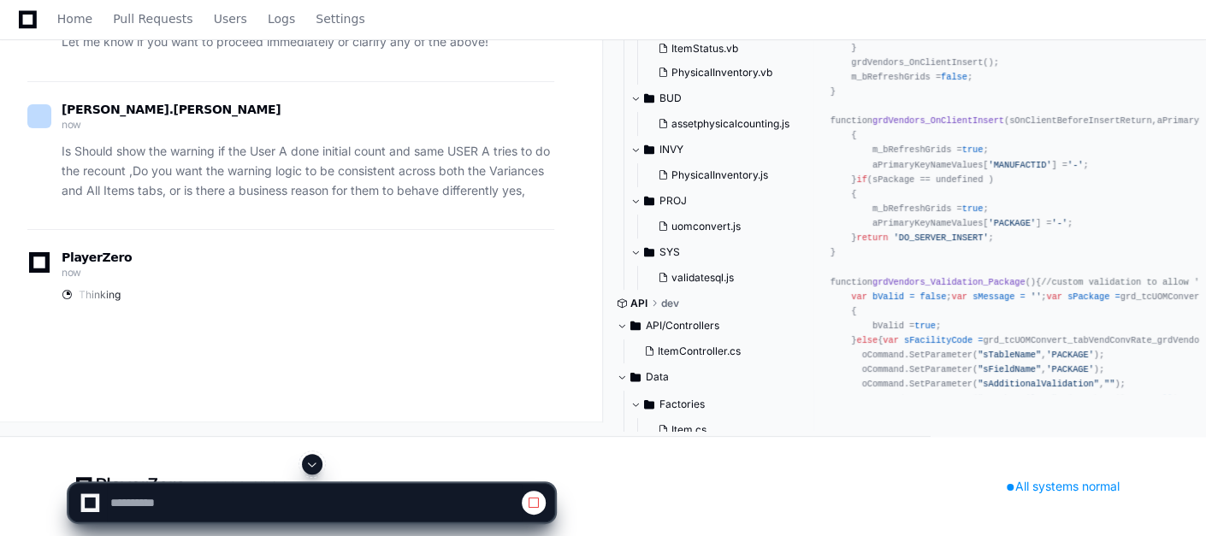
click at [314, 461] on span at bounding box center [312, 465] width 14 height 14
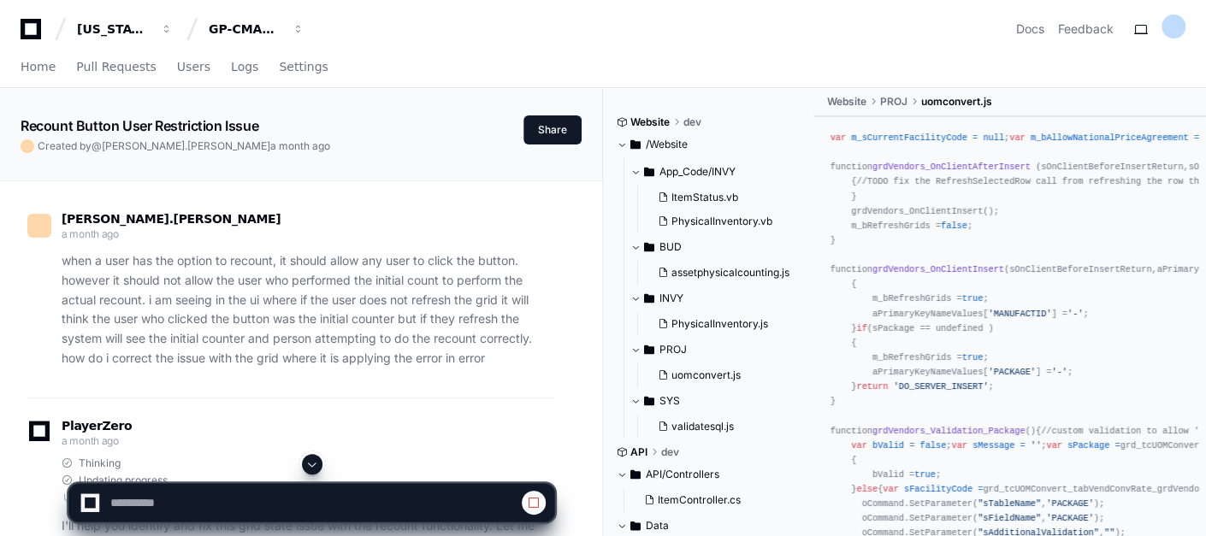
click at [314, 461] on span at bounding box center [312, 465] width 14 height 14
click at [311, 467] on span at bounding box center [312, 465] width 14 height 14
click at [310, 469] on span at bounding box center [312, 465] width 14 height 14
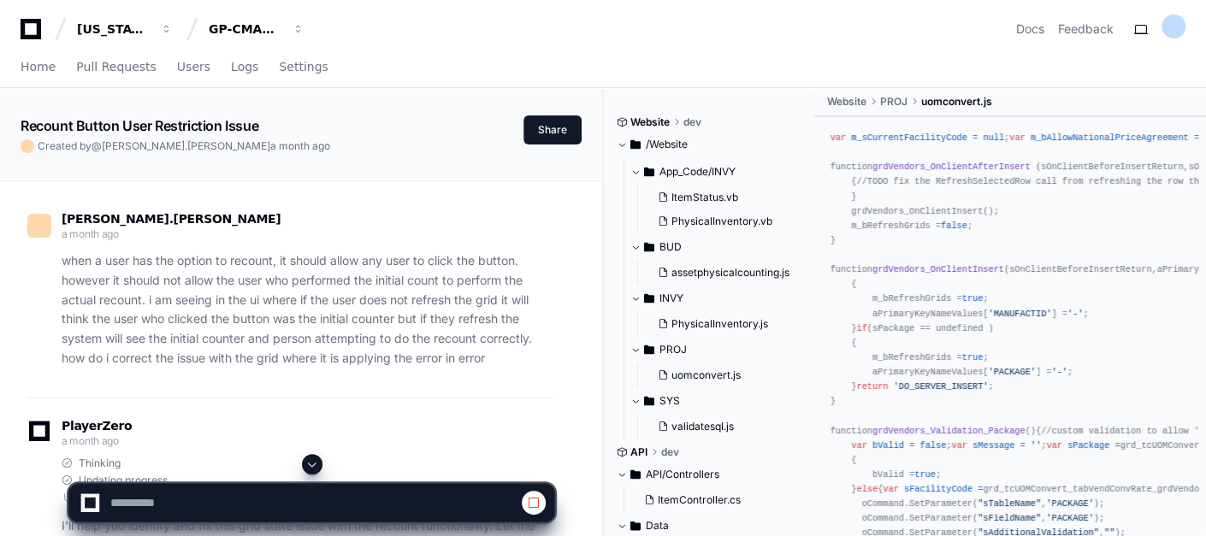
click at [306, 464] on span at bounding box center [312, 465] width 14 height 14
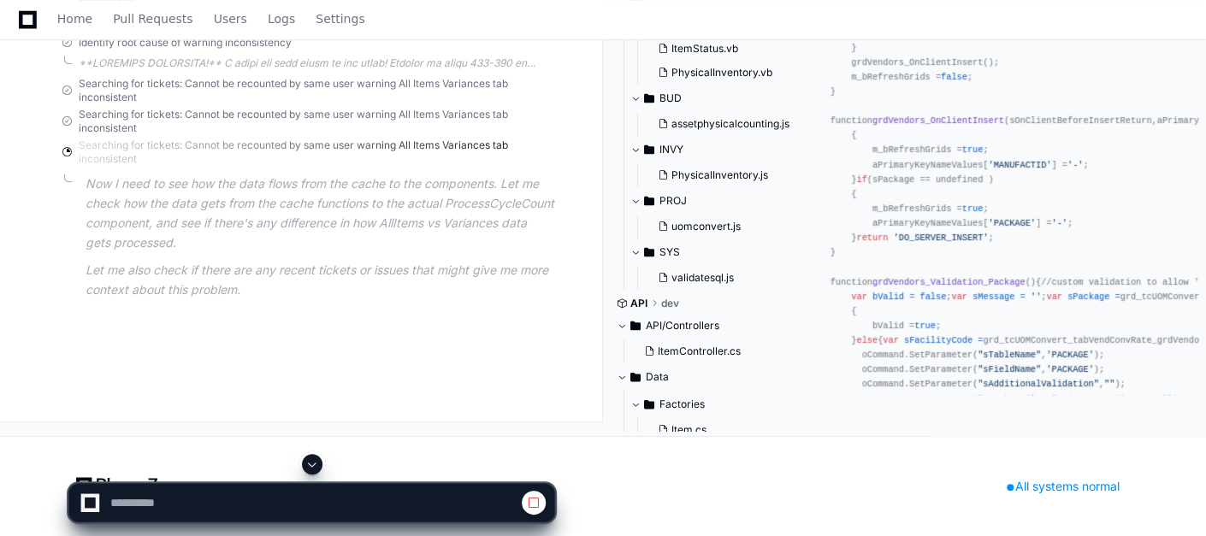
scroll to position [39809, 0]
click at [329, 252] on p "Now I need to see how the data flows from the cache to the components. Let me c…" at bounding box center [320, 213] width 469 height 78
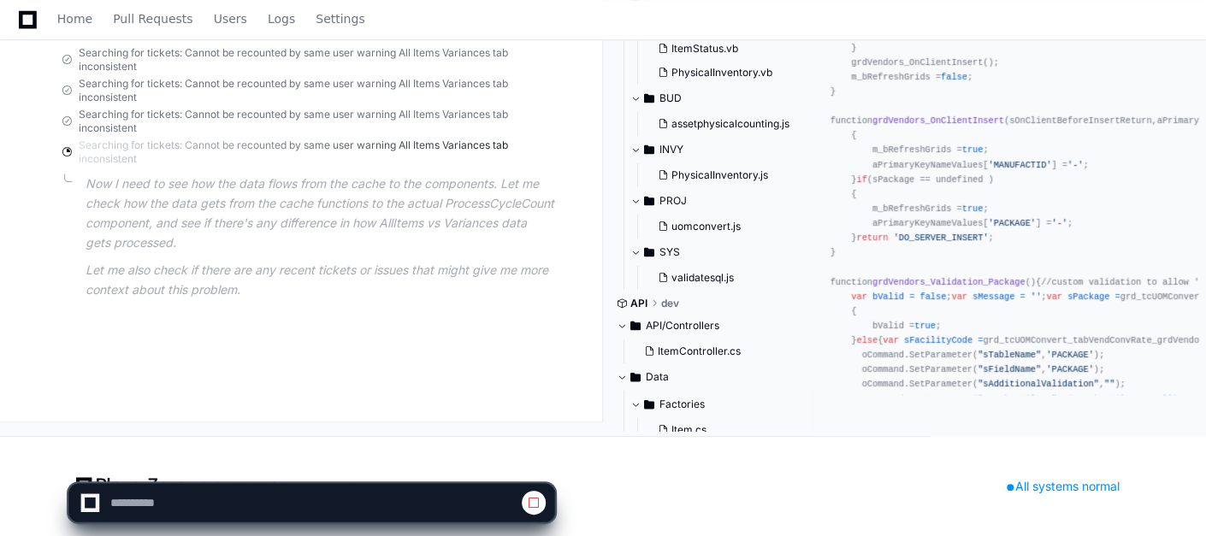
scroll to position [0, 0]
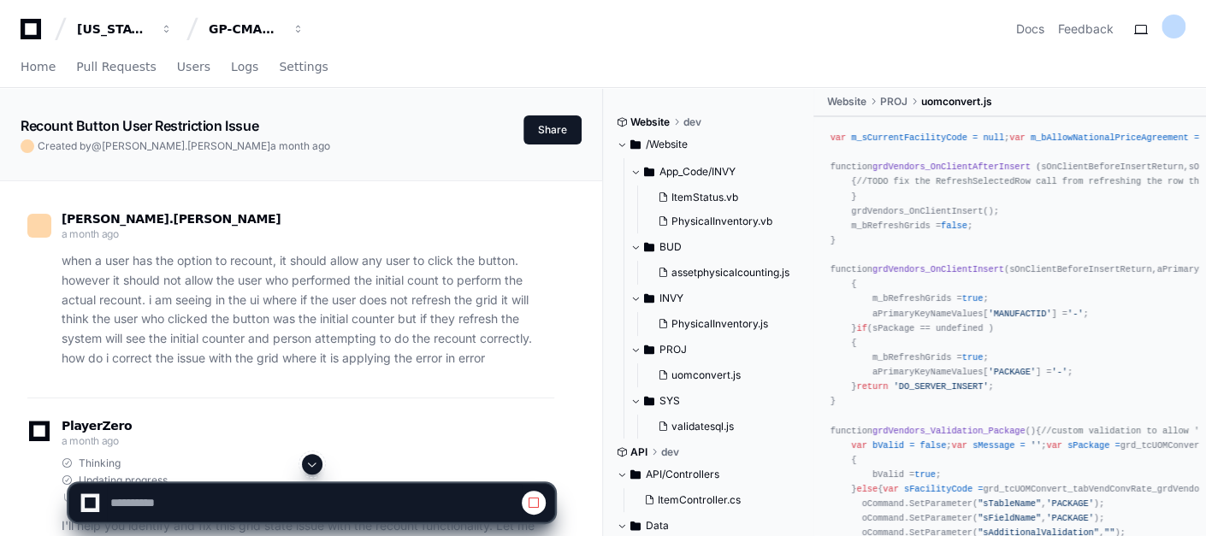
click at [315, 466] on span at bounding box center [312, 465] width 14 height 14
select select "*********"
click at [315, 466] on span at bounding box center [312, 465] width 14 height 14
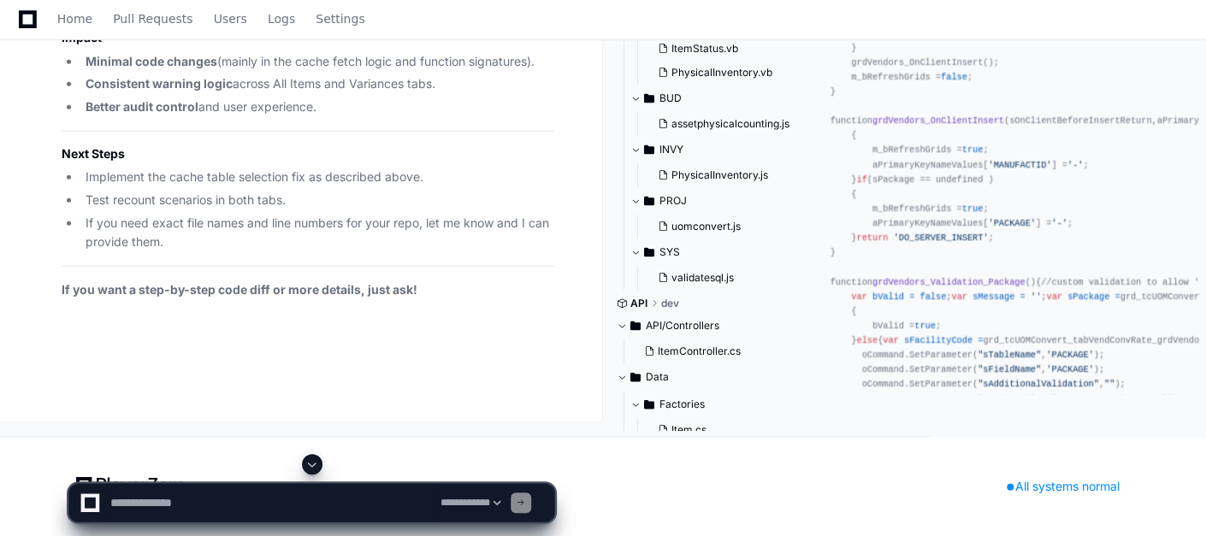
scroll to position [41044, 0]
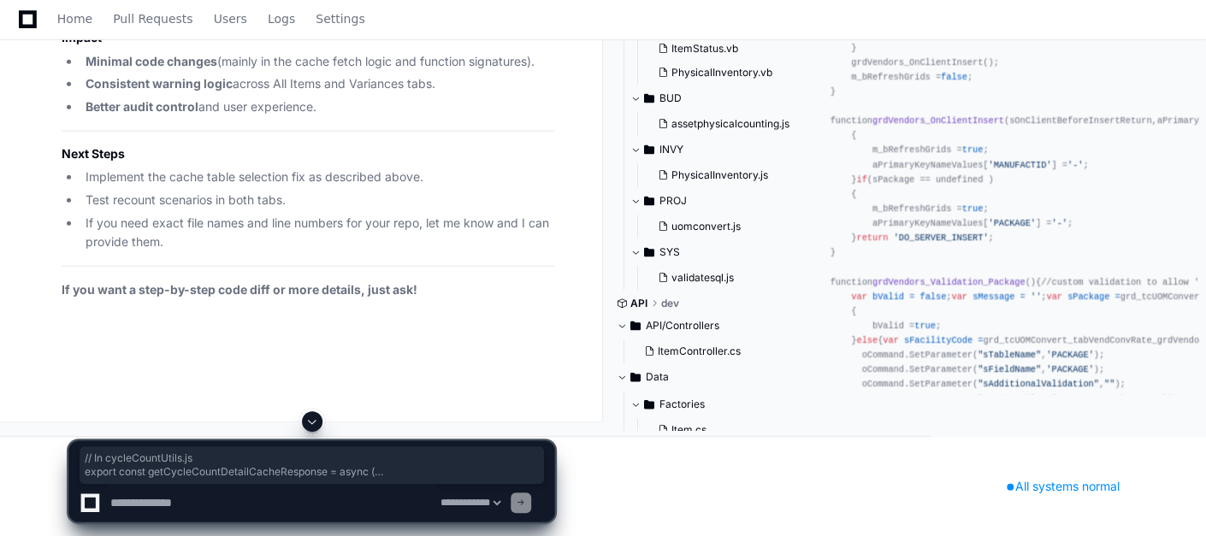
drag, startPoint x: 109, startPoint y: 294, endPoint x: 65, endPoint y: 120, distance: 180.0
click at [179, 497] on textarea at bounding box center [272, 503] width 330 height 38
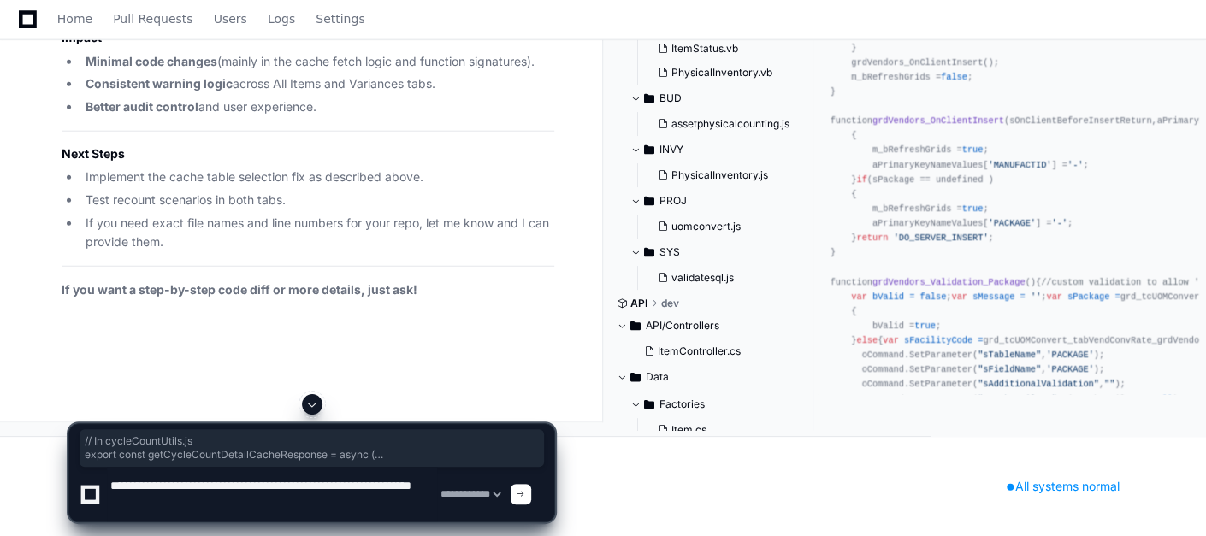
type textarea "**********"
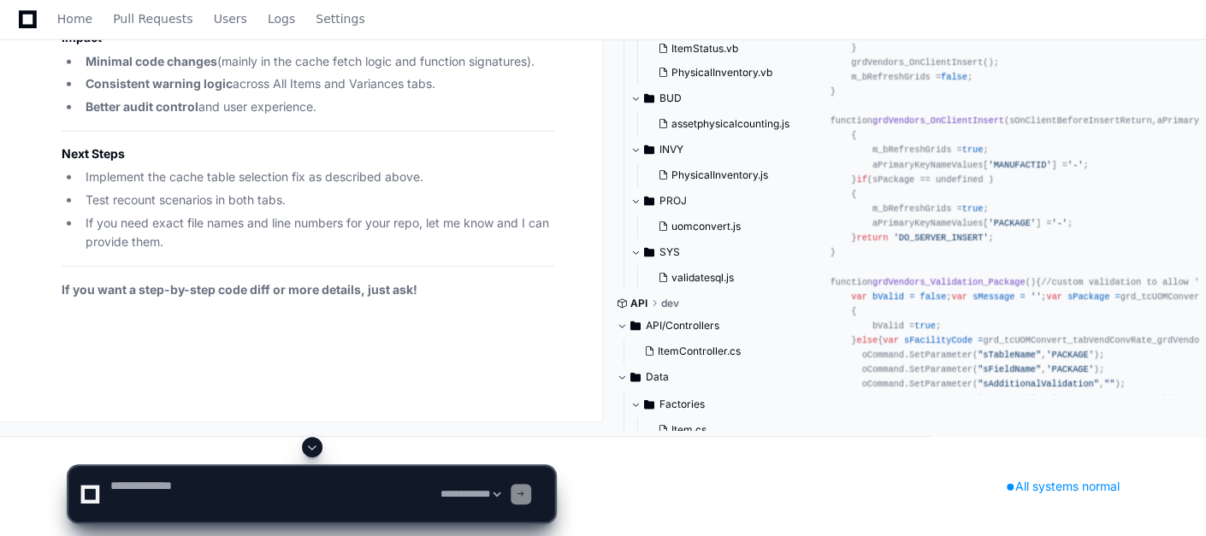
scroll to position [0, 0]
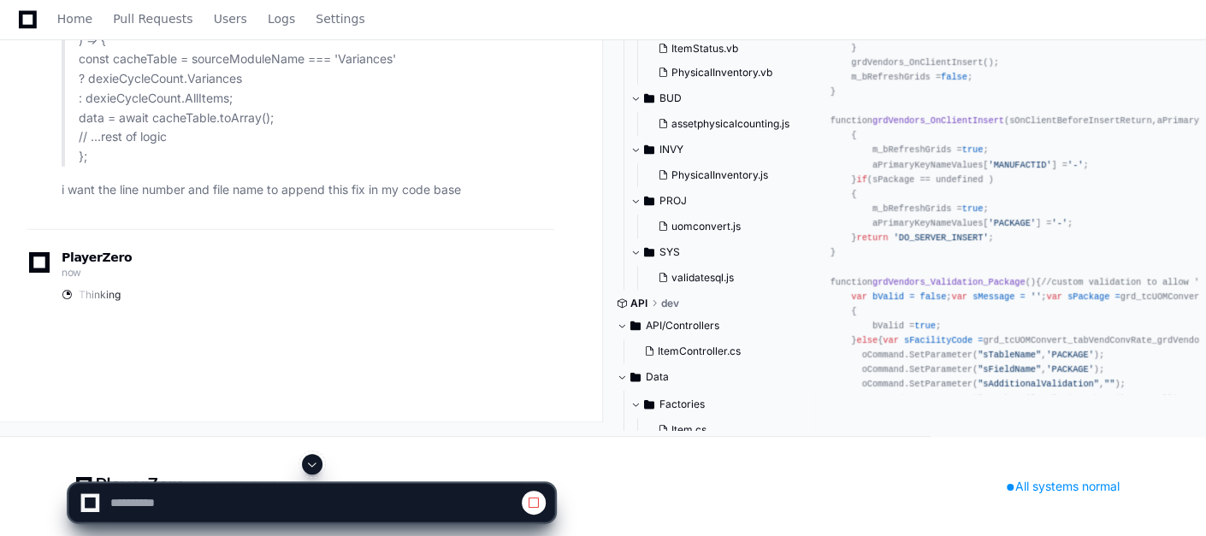
click at [311, 457] on button at bounding box center [312, 464] width 21 height 21
select select "*********"
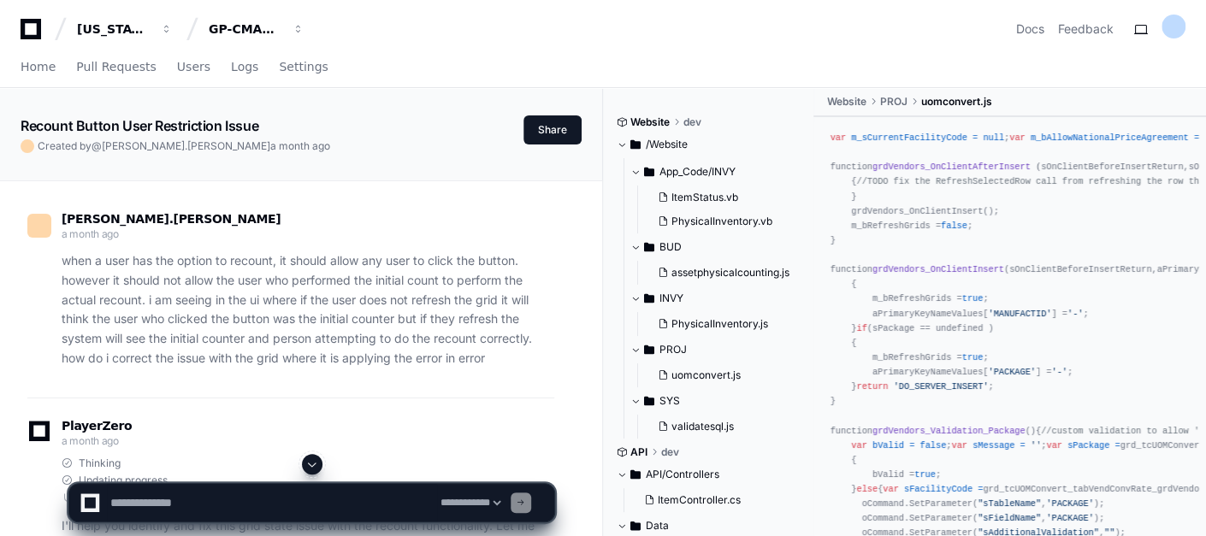
click at [319, 464] on button at bounding box center [312, 464] width 21 height 21
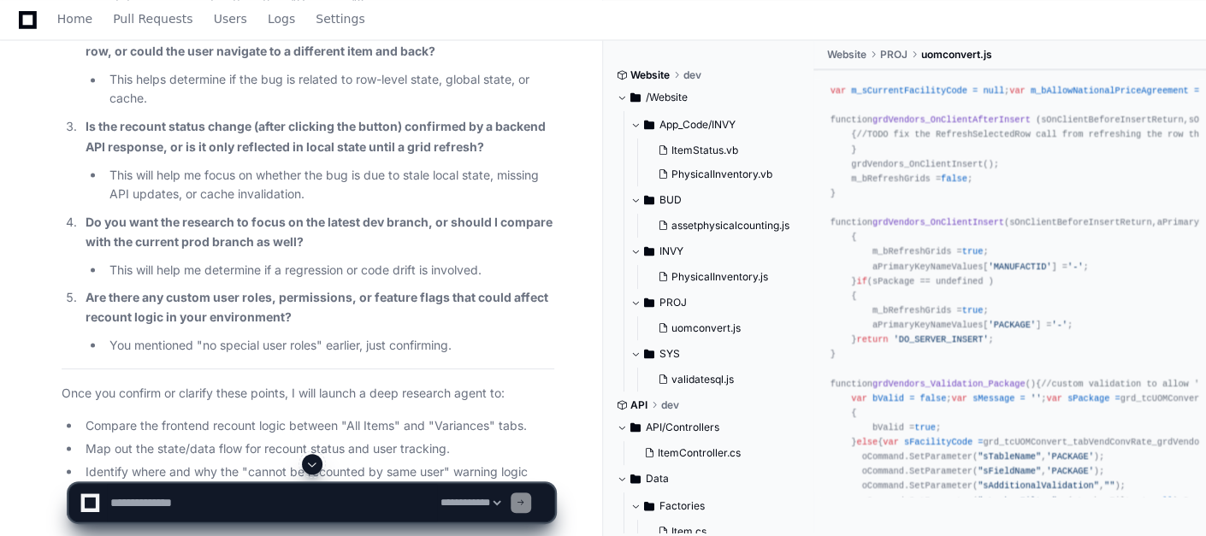
scroll to position [42588, 0]
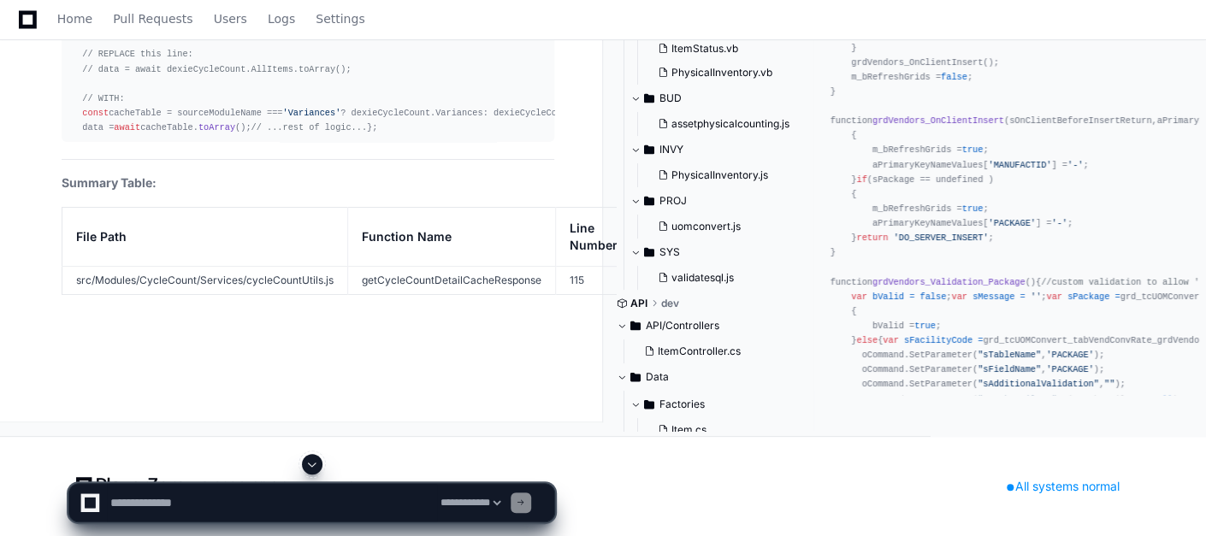
scroll to position [42474, 0]
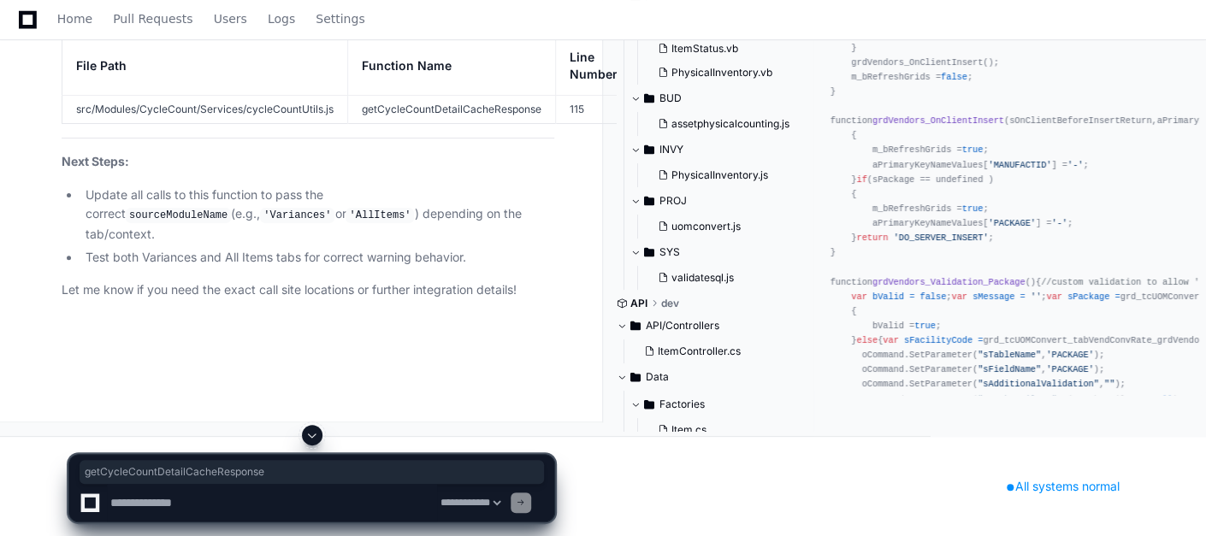
drag, startPoint x: 270, startPoint y: 108, endPoint x: 89, endPoint y: 104, distance: 181.3
copy code "getCycleCountDetailCacheResponse"
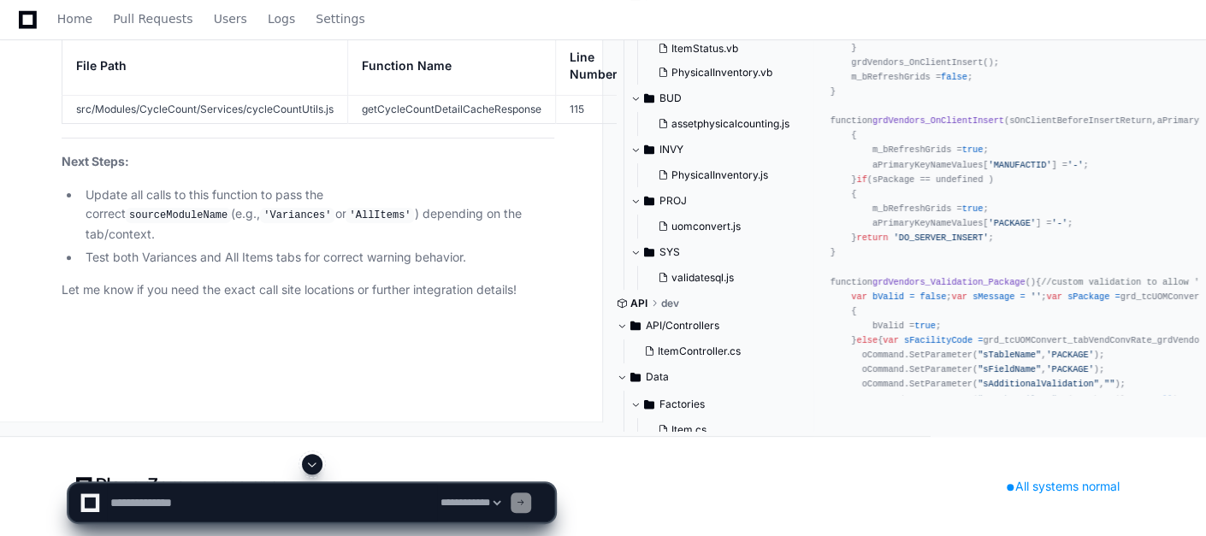
click at [606, 220] on div "Website dev /Website App_Code/INVY ItemStatus.vb PhysicalInventory.vb BUD asset…" at bounding box center [904, 187] width 603 height 497
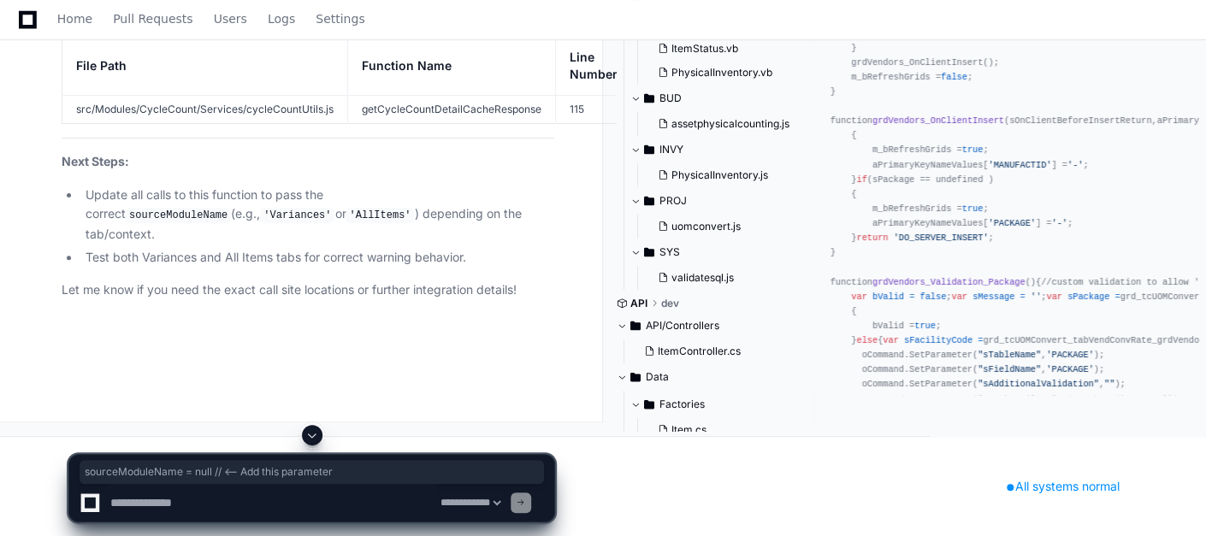
drag, startPoint x: 327, startPoint y: 195, endPoint x: 80, endPoint y: 198, distance: 246.3
copy span "sourceModuleName = null // <-- Add this parameter"
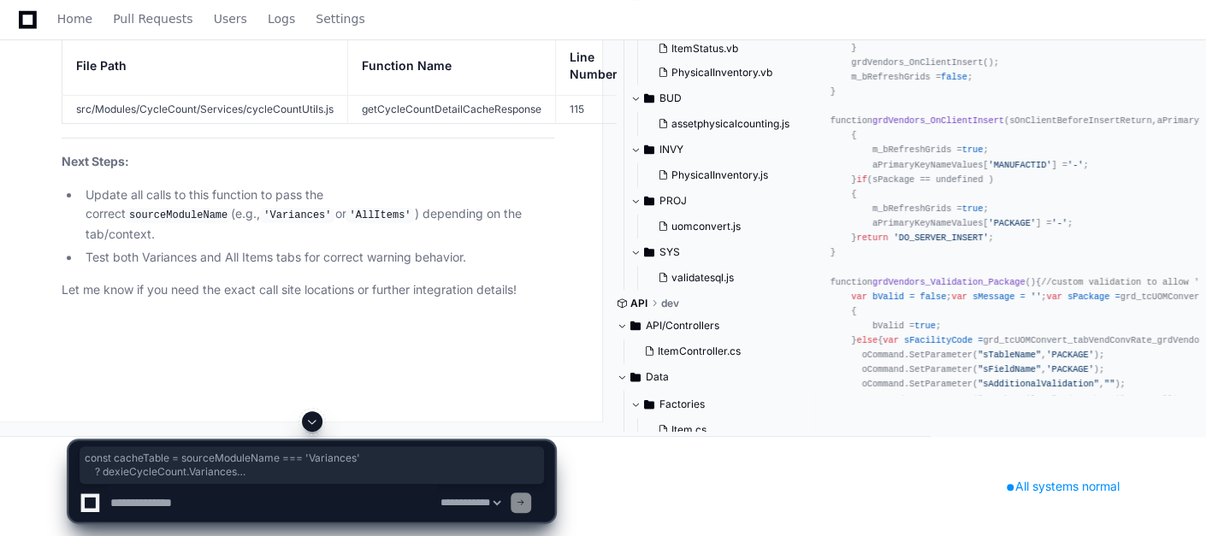
drag, startPoint x: 79, startPoint y: 315, endPoint x: 244, endPoint y: 356, distance: 170.1
copy div "const cacheTable = sourceModuleName === 'Variances' ? dexieCycleCount. Variance…"
